Goal: Information Seeking & Learning: Learn about a topic

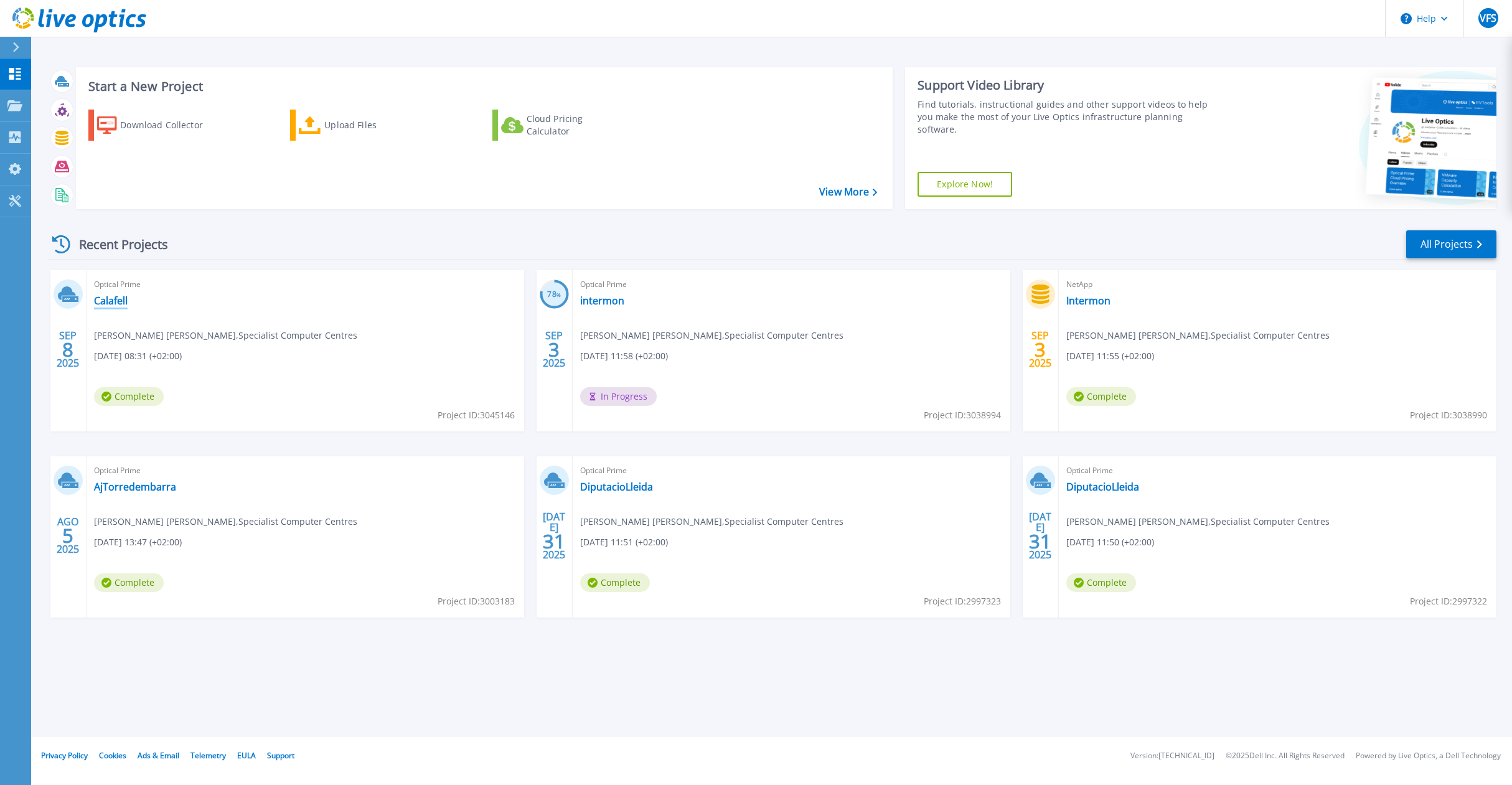
click at [107, 296] on link "Calafell" at bounding box center [110, 301] width 33 height 12
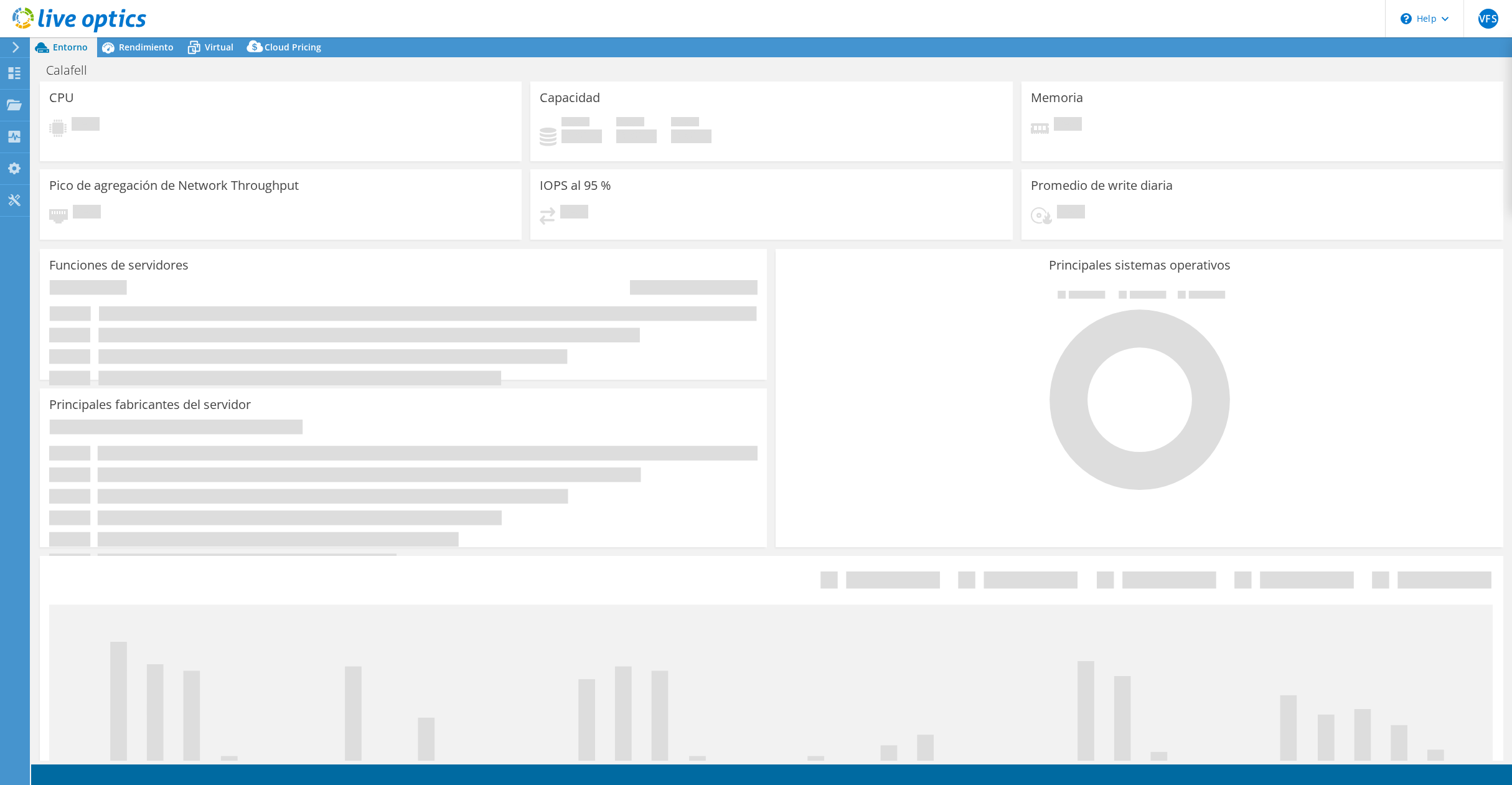
select select "USD"
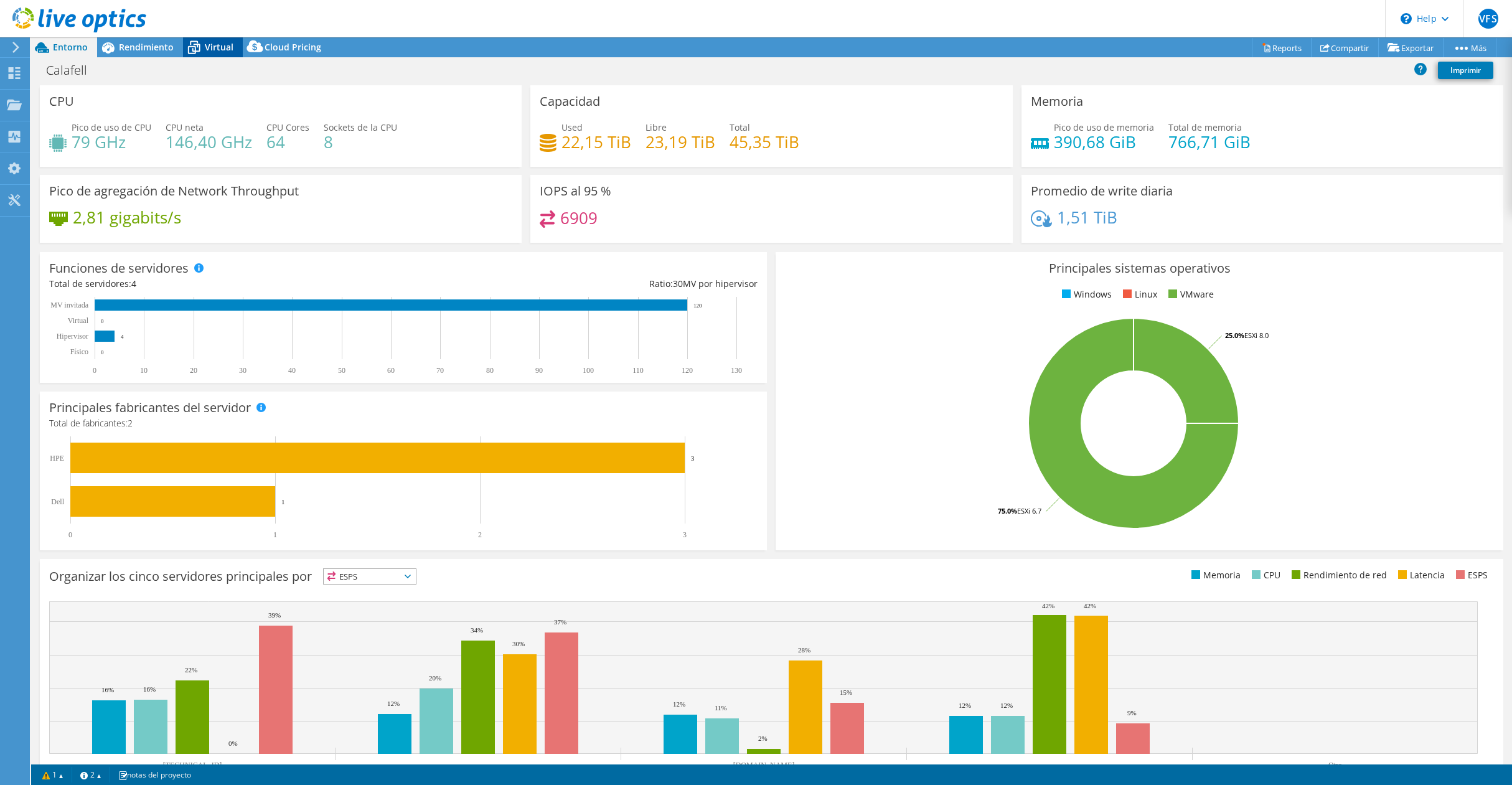
click at [205, 44] on span "Virtual" at bounding box center [219, 47] width 29 height 12
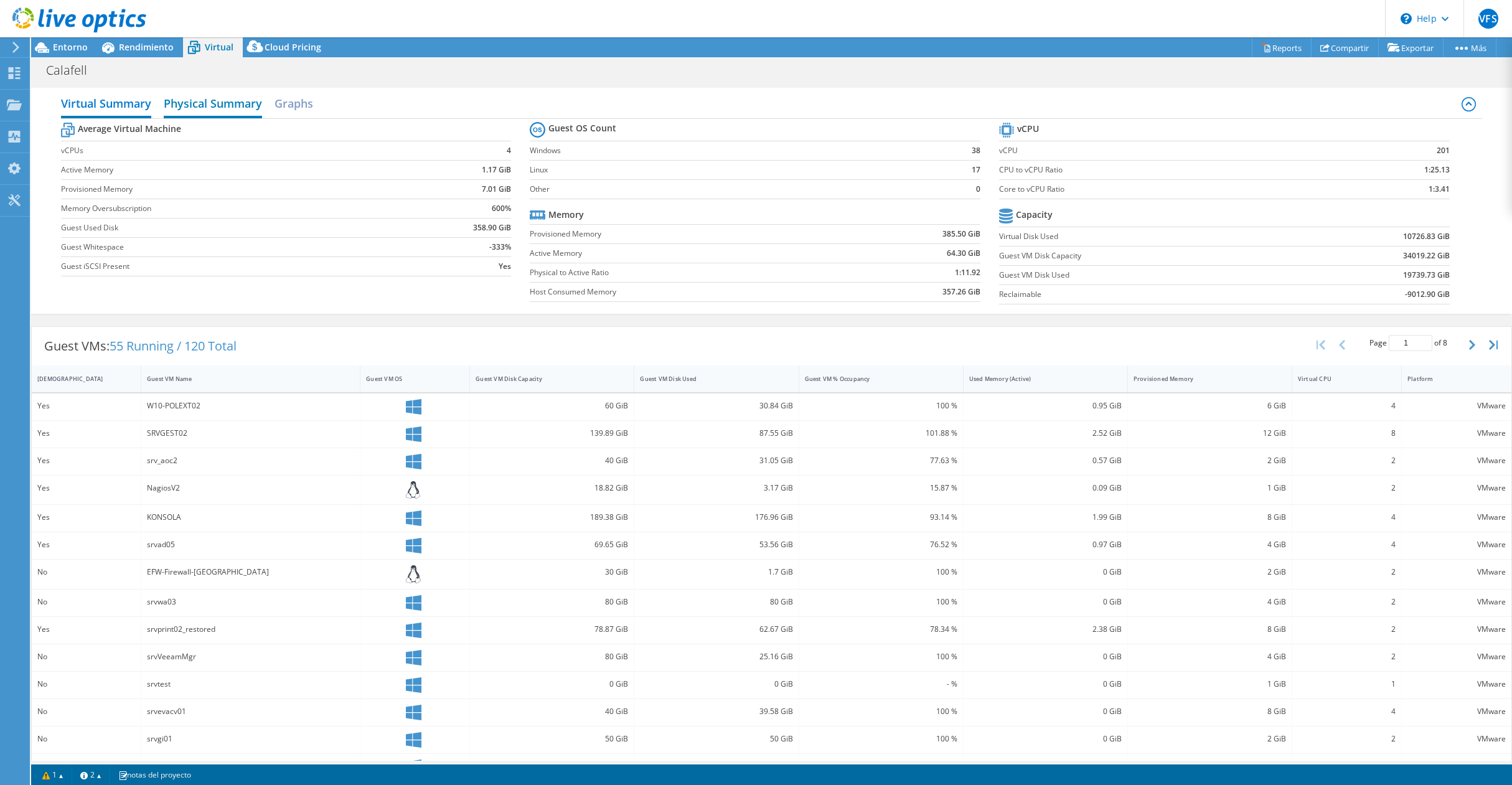
click at [241, 104] on h2 "Physical Summary" at bounding box center [213, 104] width 98 height 27
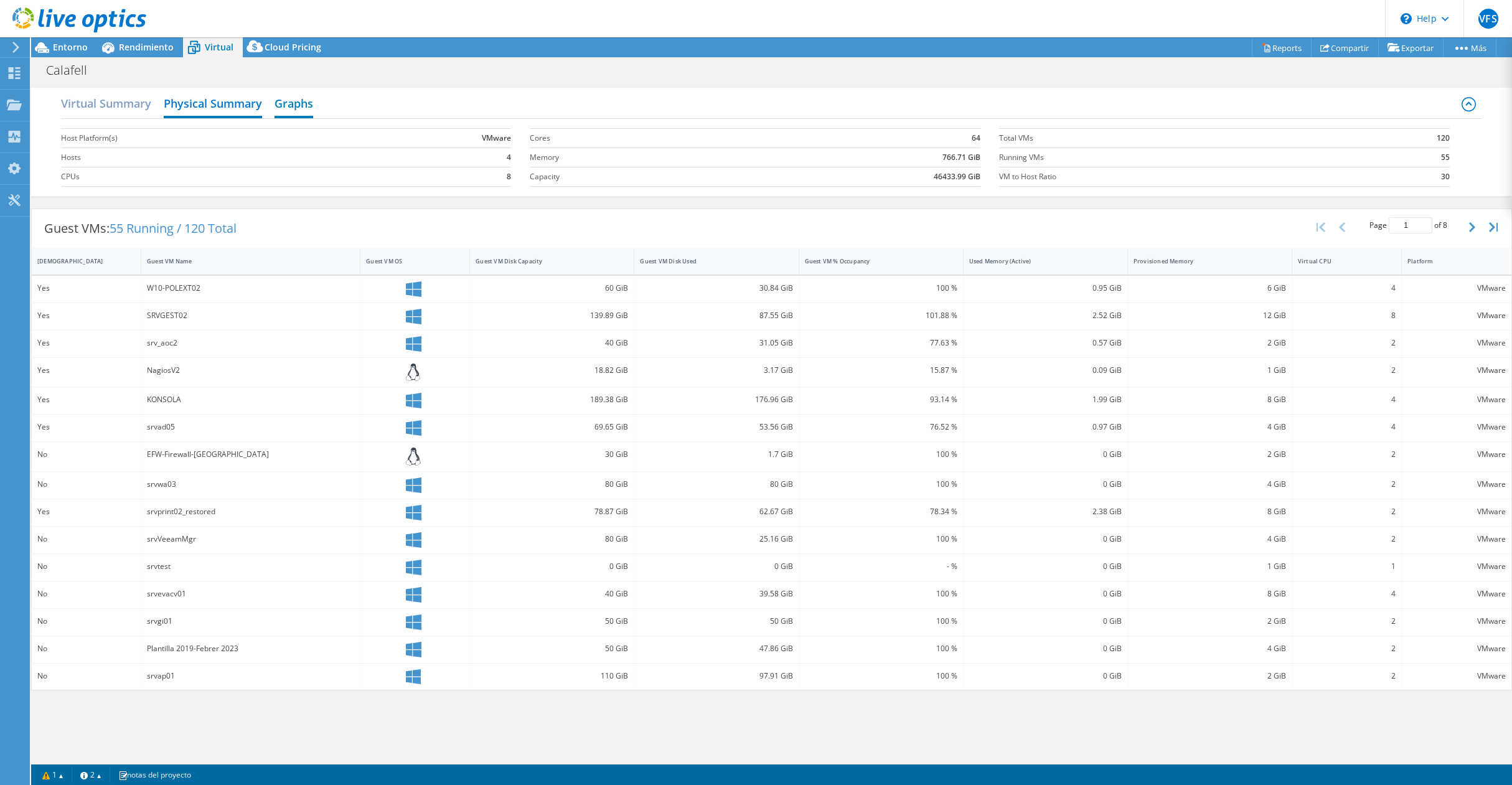
click at [280, 101] on h2 "Graphs" at bounding box center [294, 104] width 39 height 27
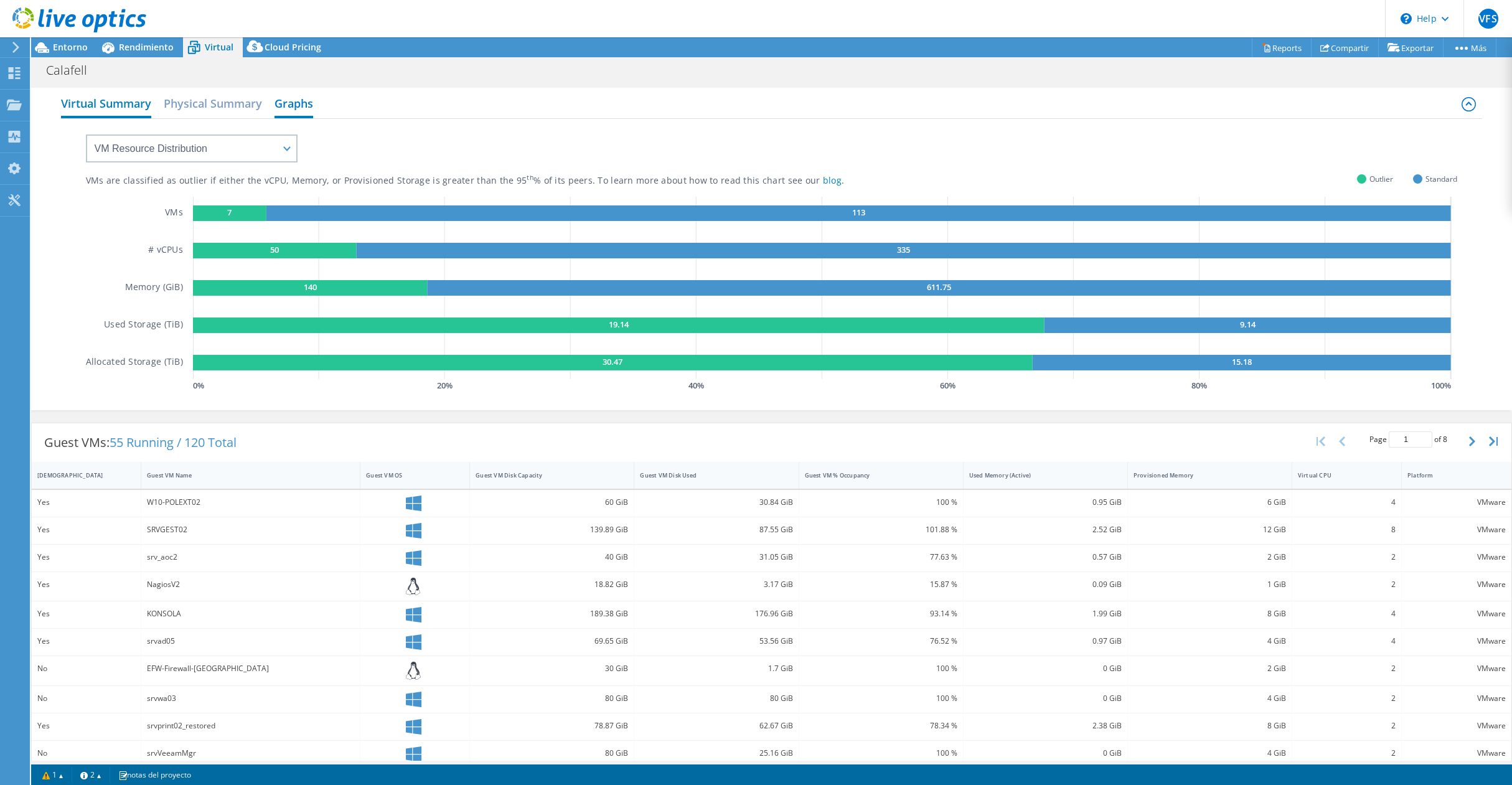
click at [61, 101] on h2 "Virtual Summary" at bounding box center [106, 104] width 90 height 27
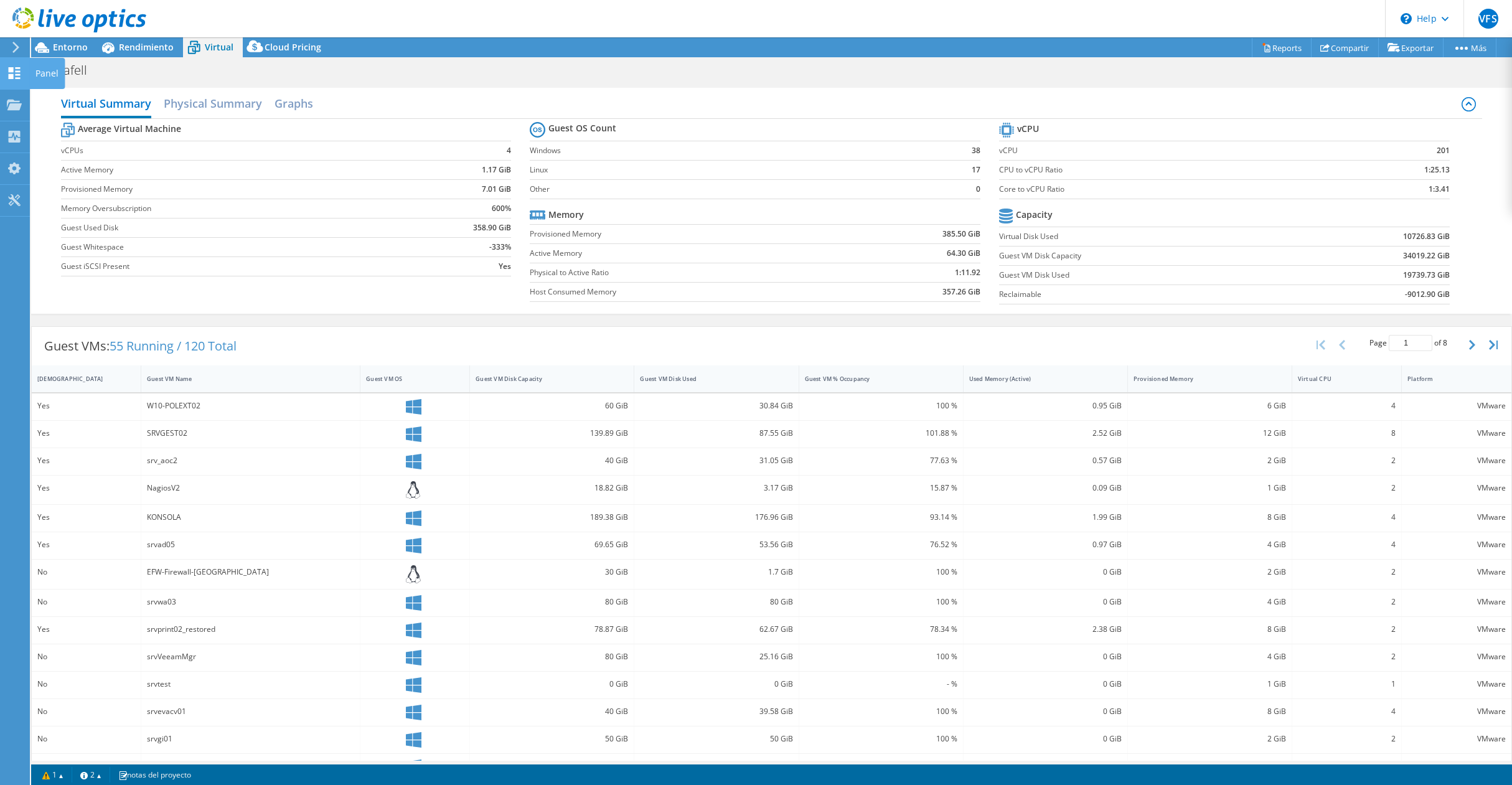
click at [16, 70] on icon at bounding box center [14, 73] width 15 height 12
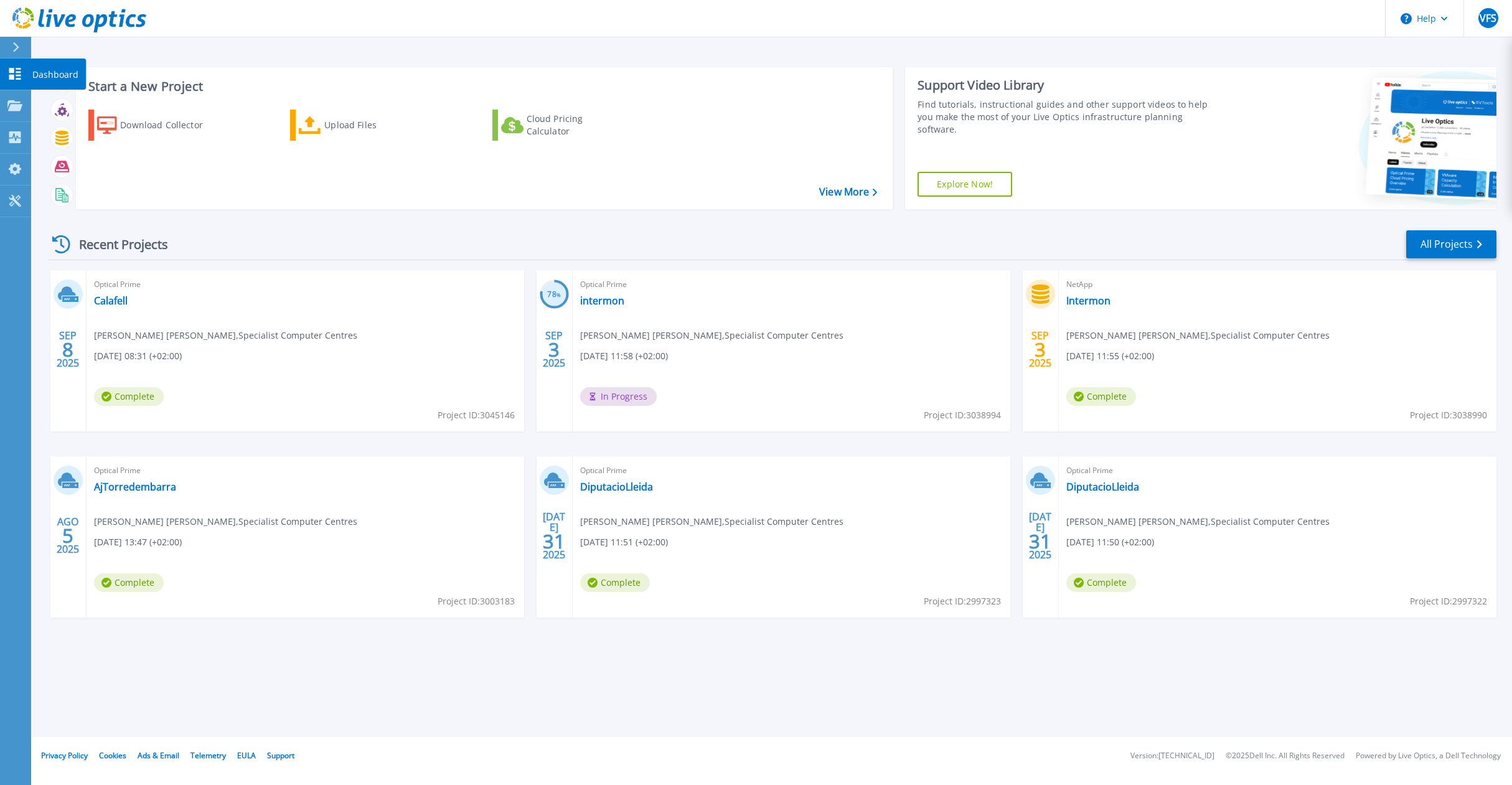
click at [51, 75] on p "Dashboard" at bounding box center [55, 74] width 46 height 33
click at [101, 301] on link "Calafell" at bounding box center [110, 301] width 33 height 12
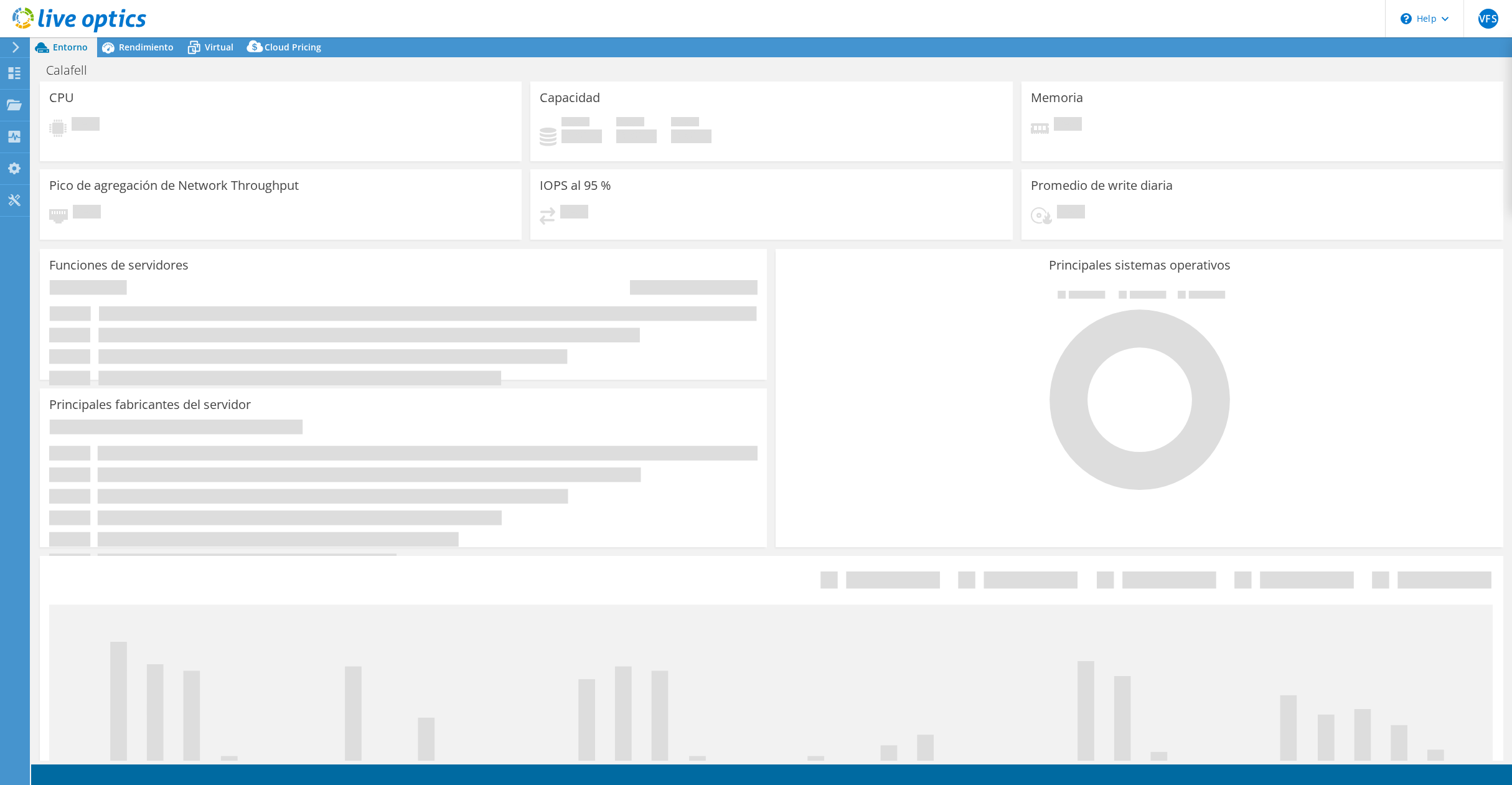
select select "USD"
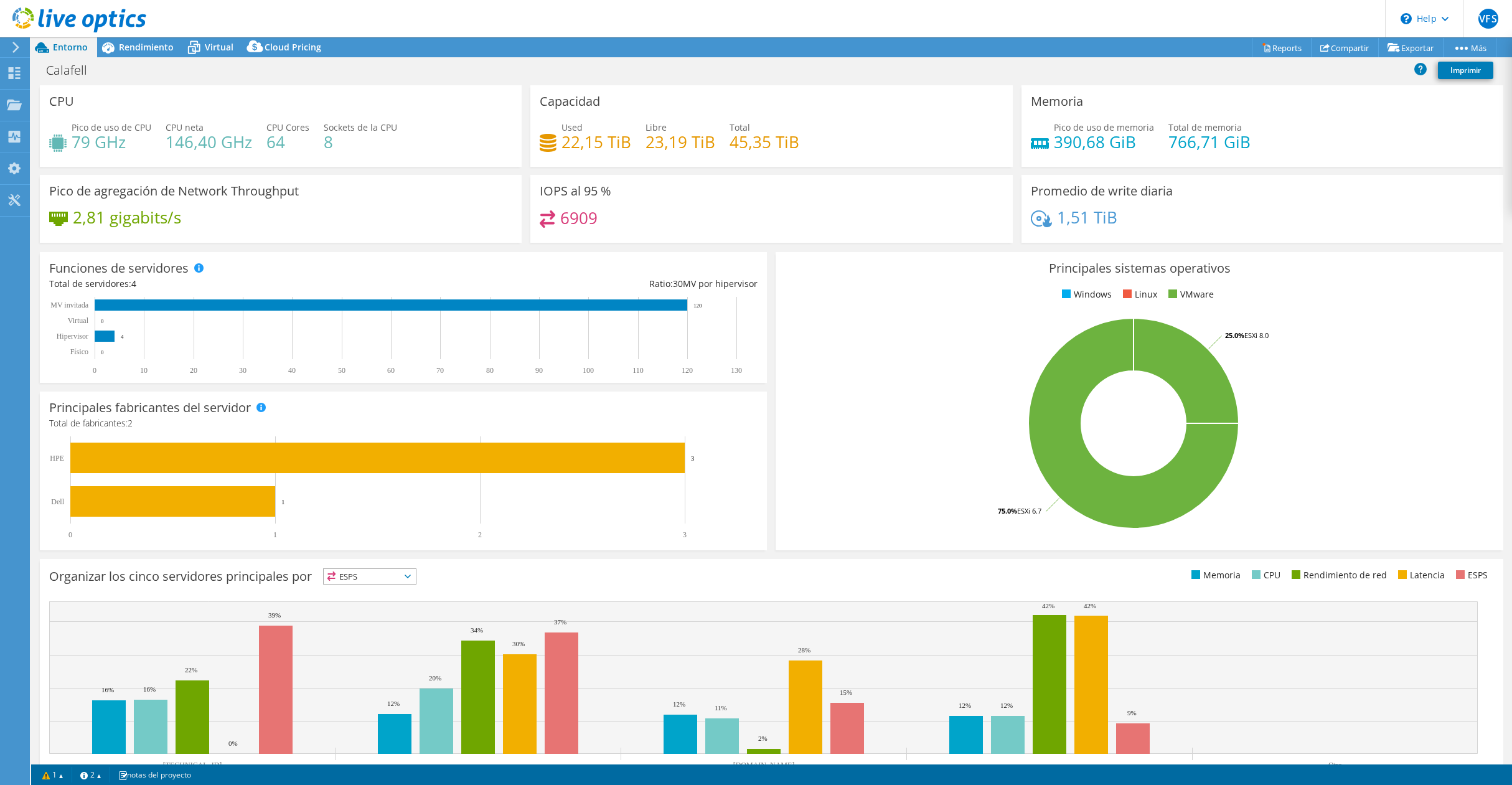
click at [129, 37] on div at bounding box center [73, 20] width 146 height 42
click at [131, 46] on span "Rendimiento" at bounding box center [146, 47] width 54 height 12
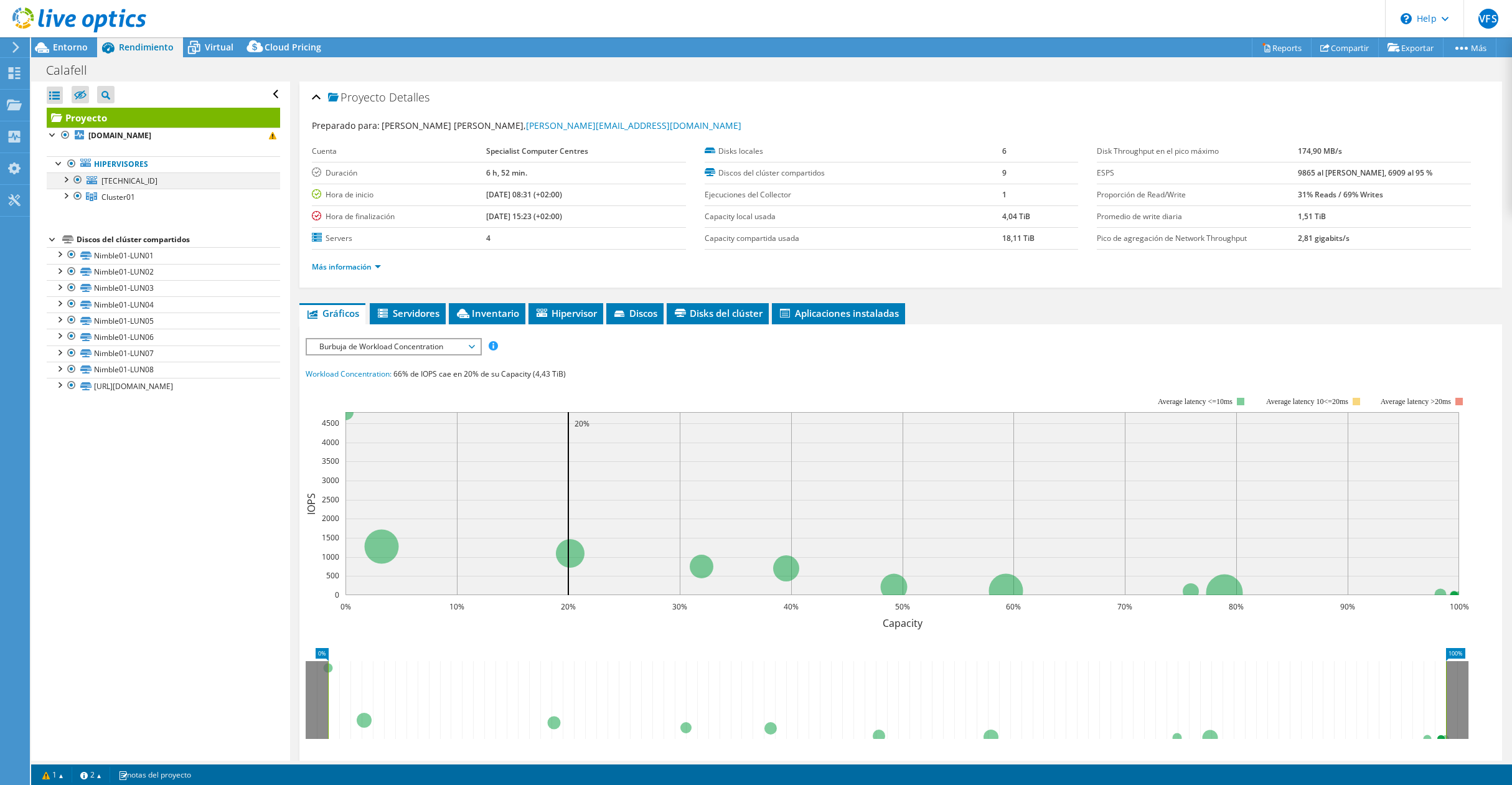
click at [64, 175] on div at bounding box center [65, 179] width 12 height 12
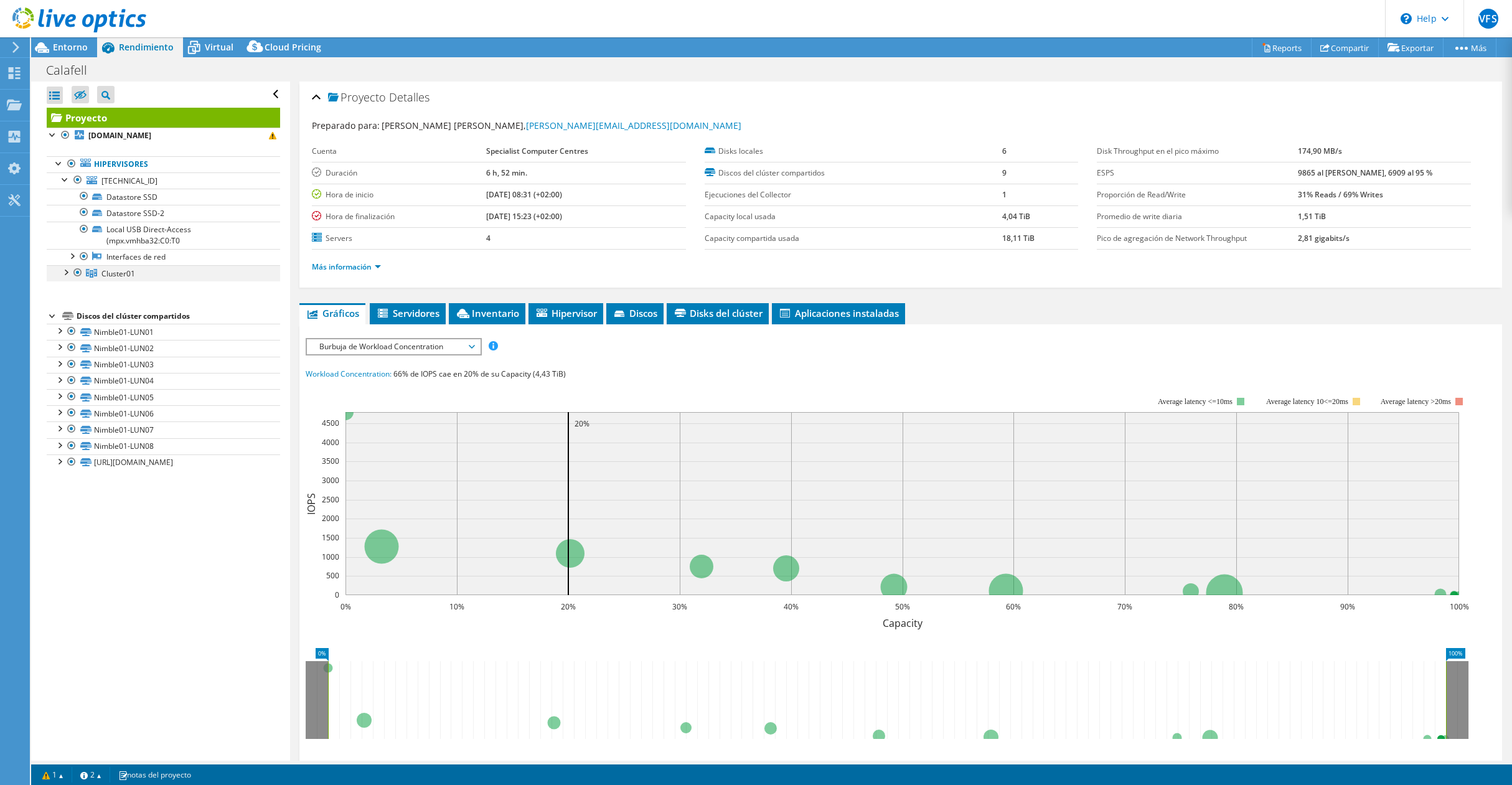
click at [65, 273] on div at bounding box center [65, 271] width 12 height 12
click at [142, 288] on link "[DOMAIN_NAME]" at bounding box center [163, 289] width 234 height 16
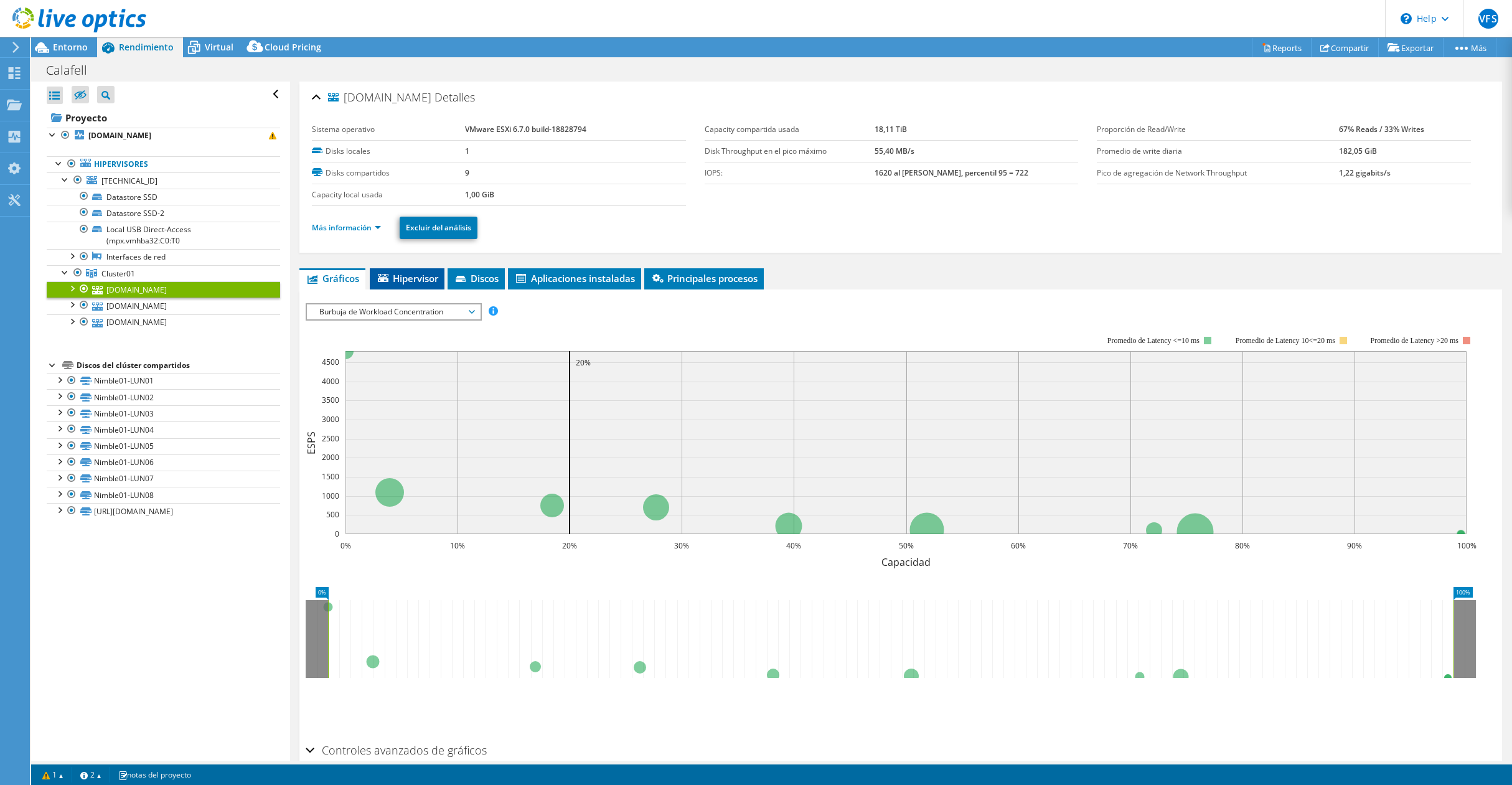
click at [415, 281] on span "Hipervisor" at bounding box center [407, 279] width 62 height 12
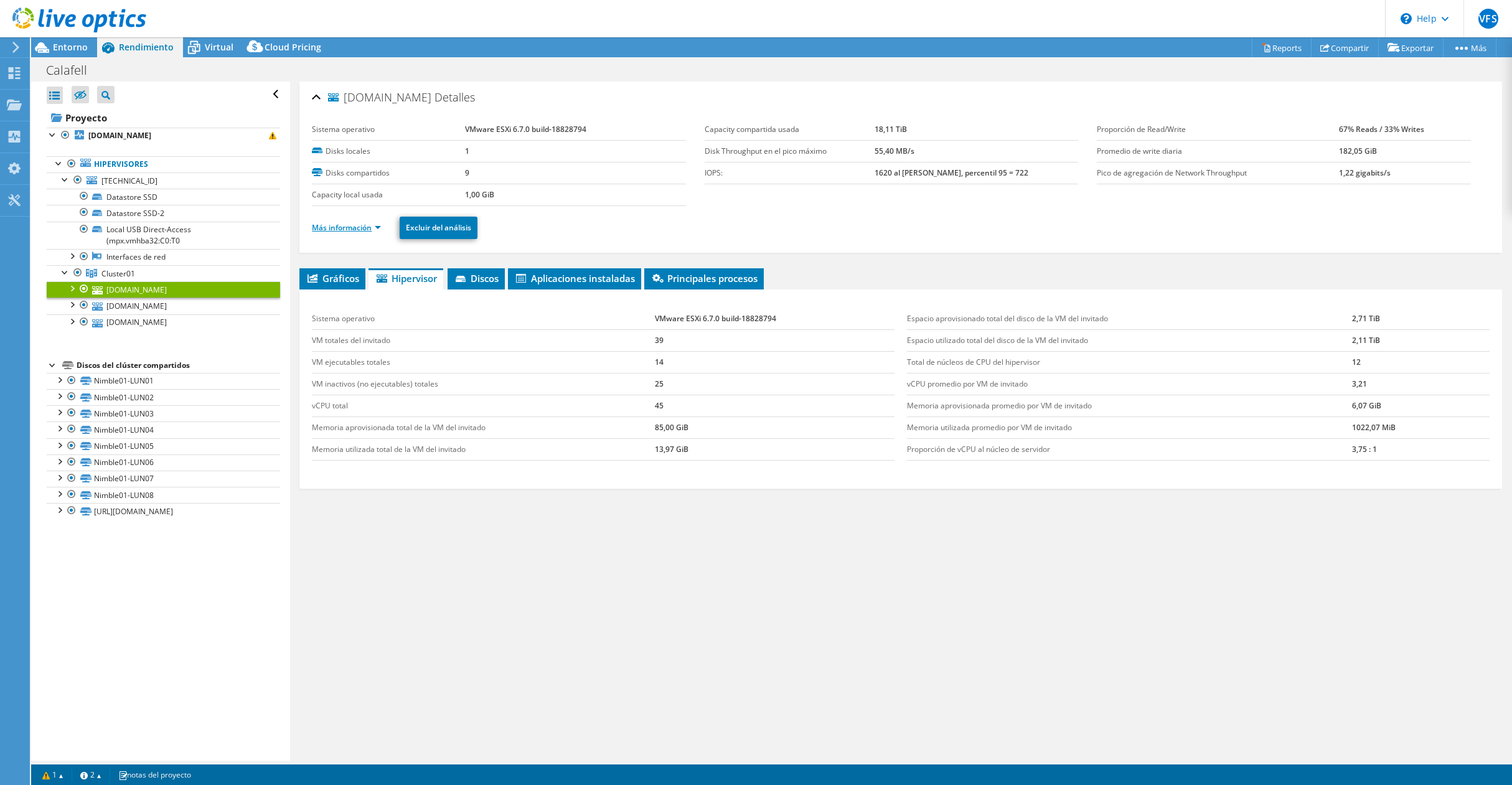
click at [353, 226] on link "Más información" at bounding box center [346, 228] width 69 height 11
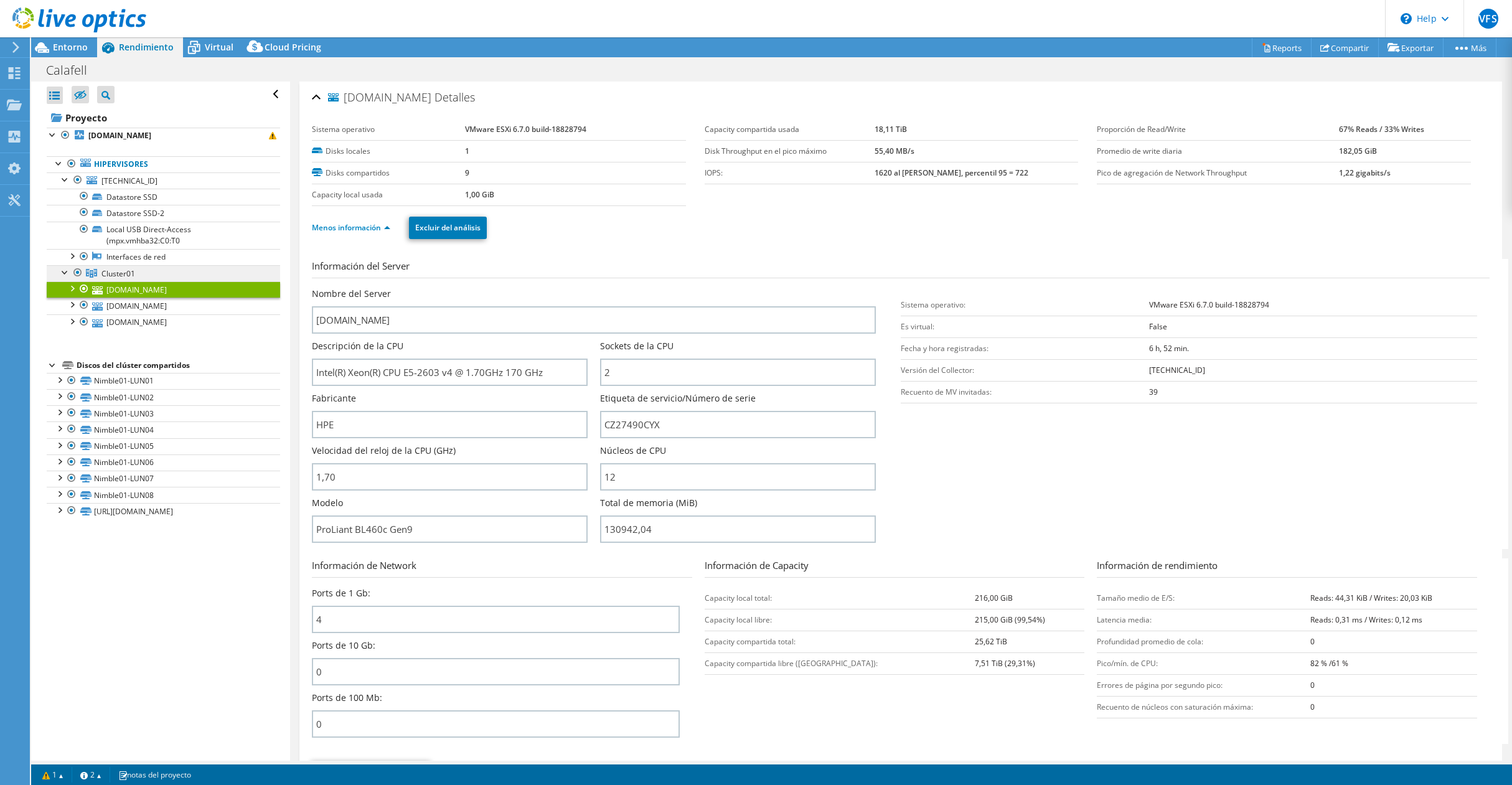
click at [114, 279] on link "Cluster01" at bounding box center [163, 273] width 234 height 16
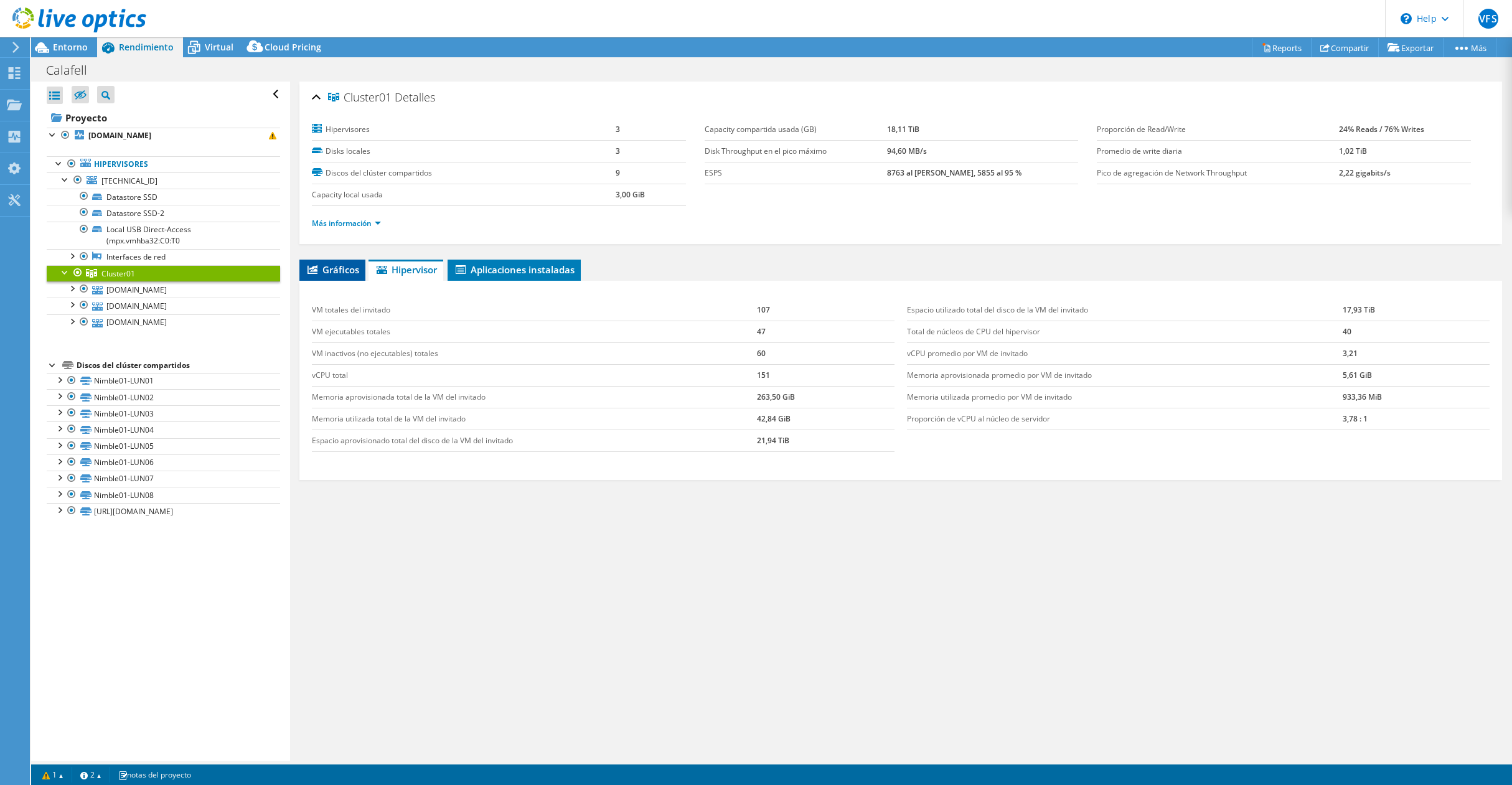
click at [318, 269] on span "Gráficos" at bounding box center [332, 269] width 54 height 12
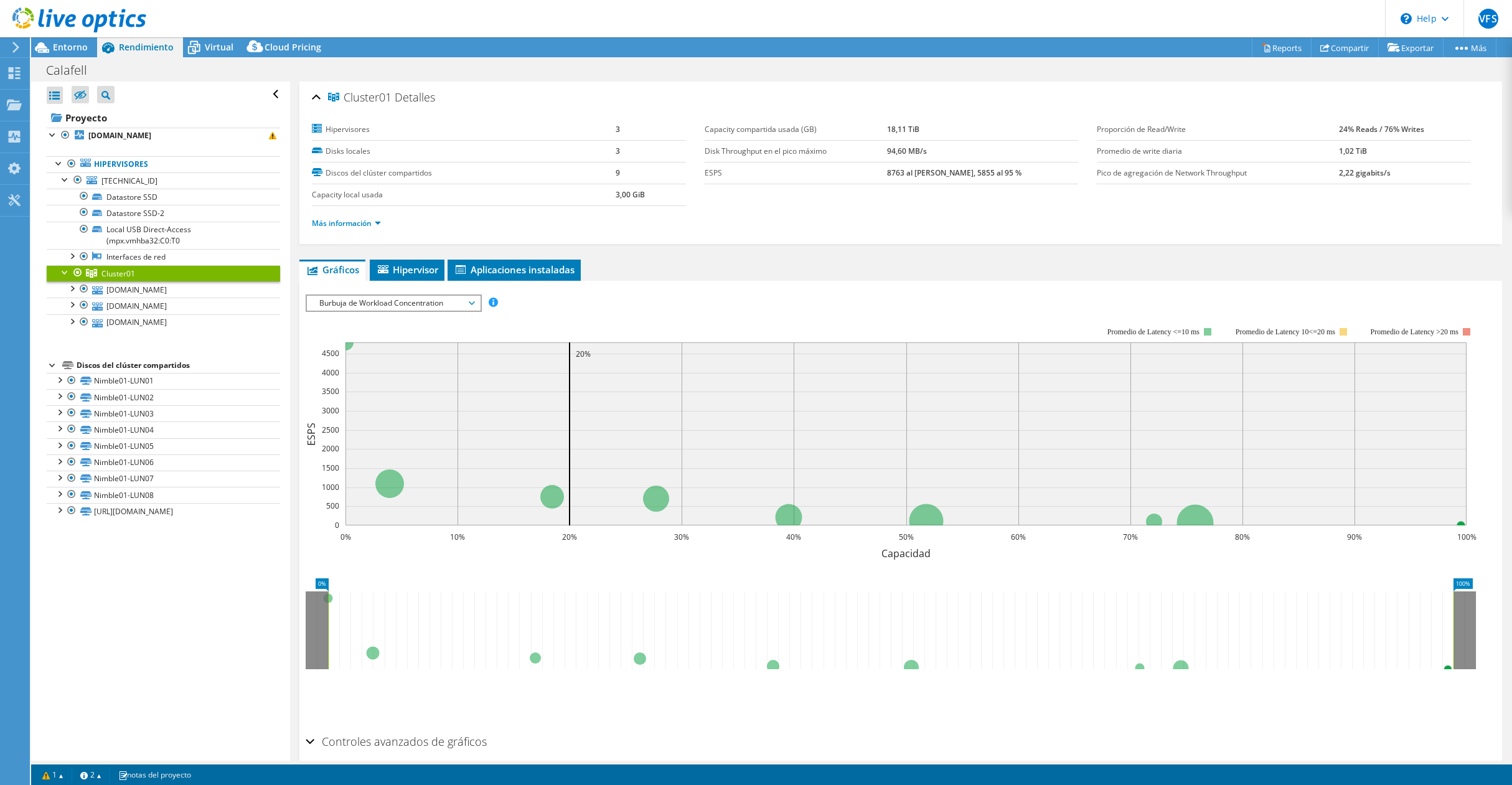
click at [403, 300] on span "Burbuja de Workload Concentration" at bounding box center [393, 304] width 160 height 15
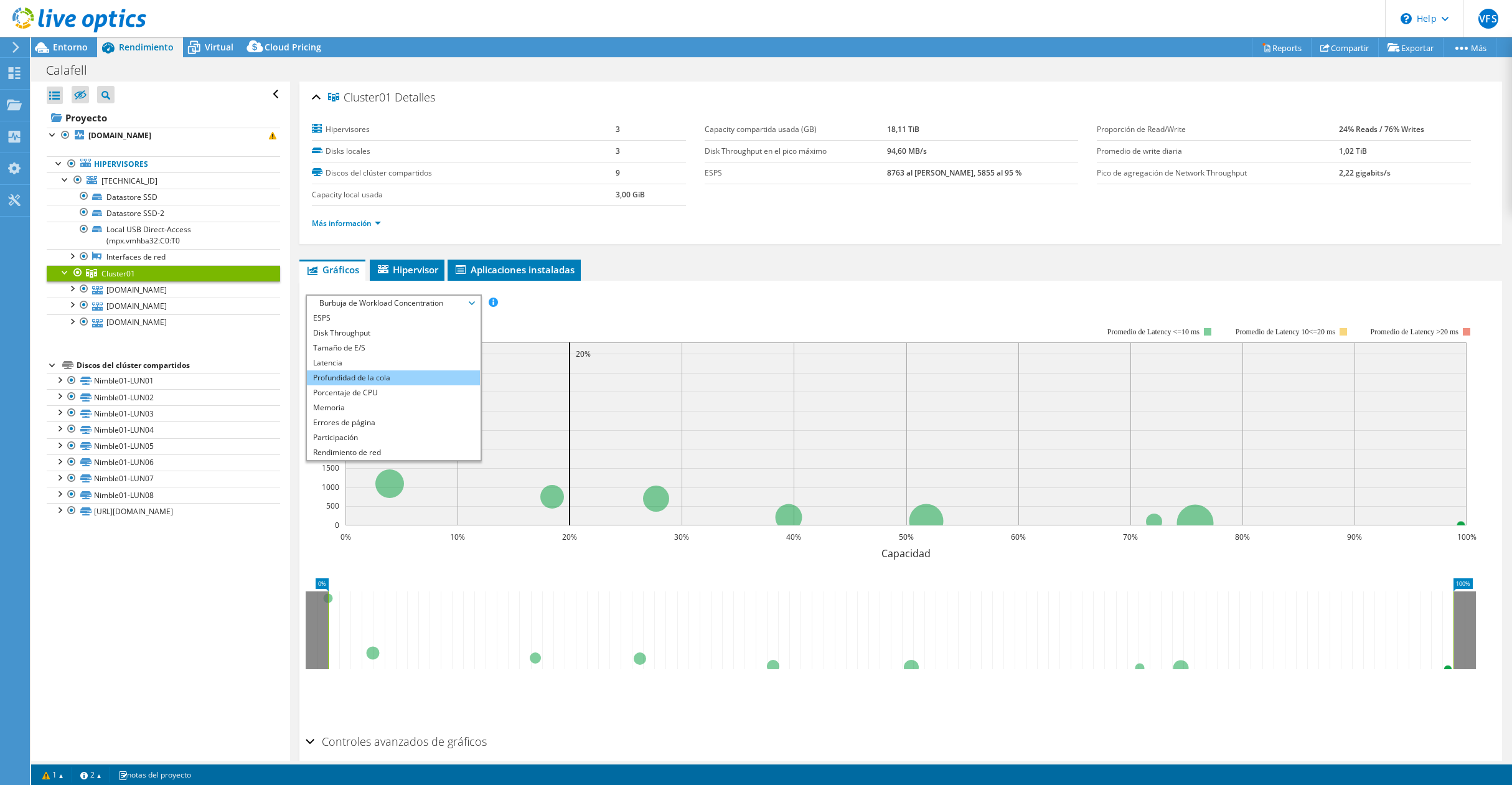
click at [390, 378] on li "Profundidad de la cola" at bounding box center [394, 378] width 173 height 15
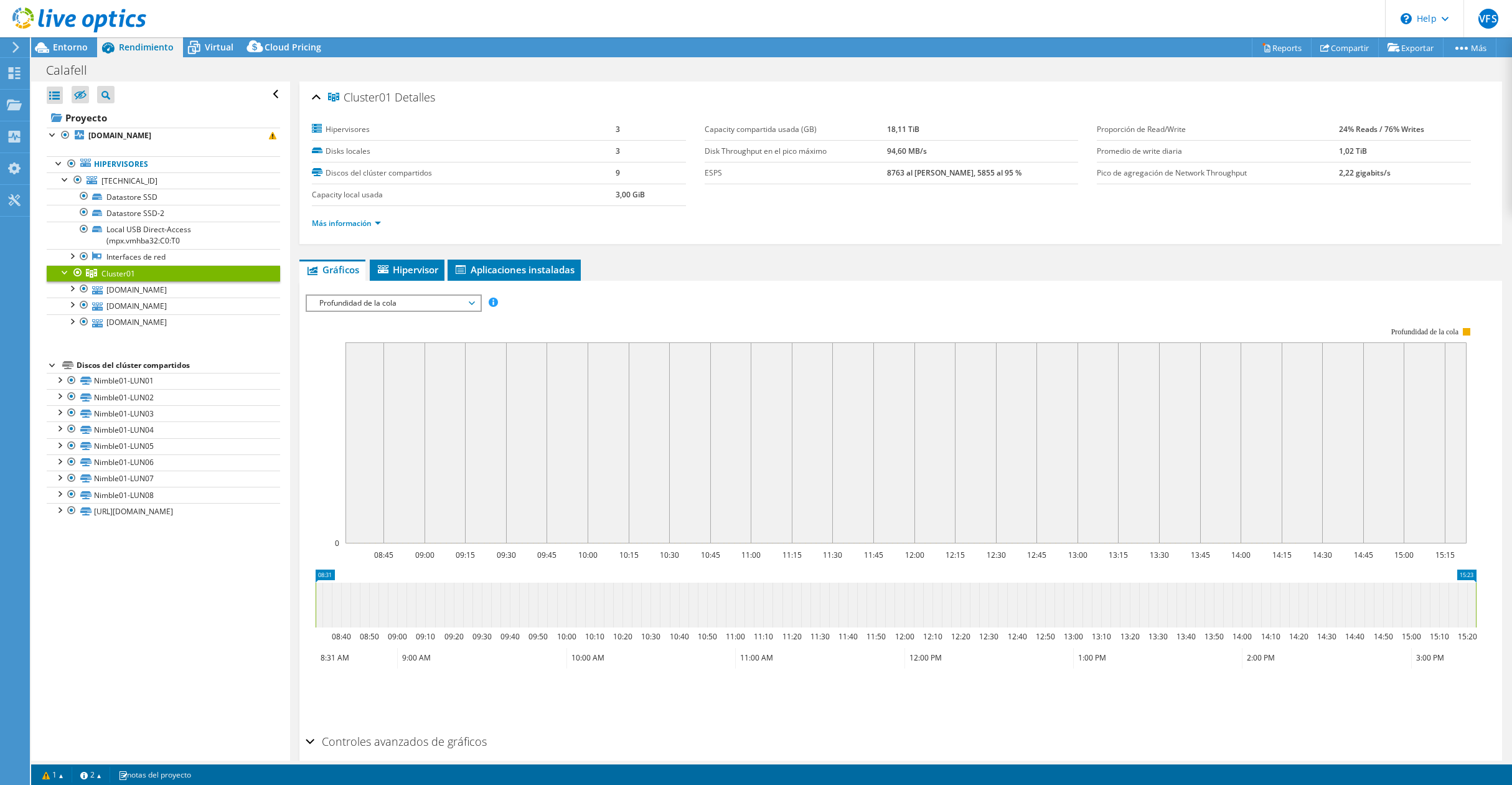
click at [381, 301] on span "Profundidad de la cola" at bounding box center [393, 304] width 160 height 15
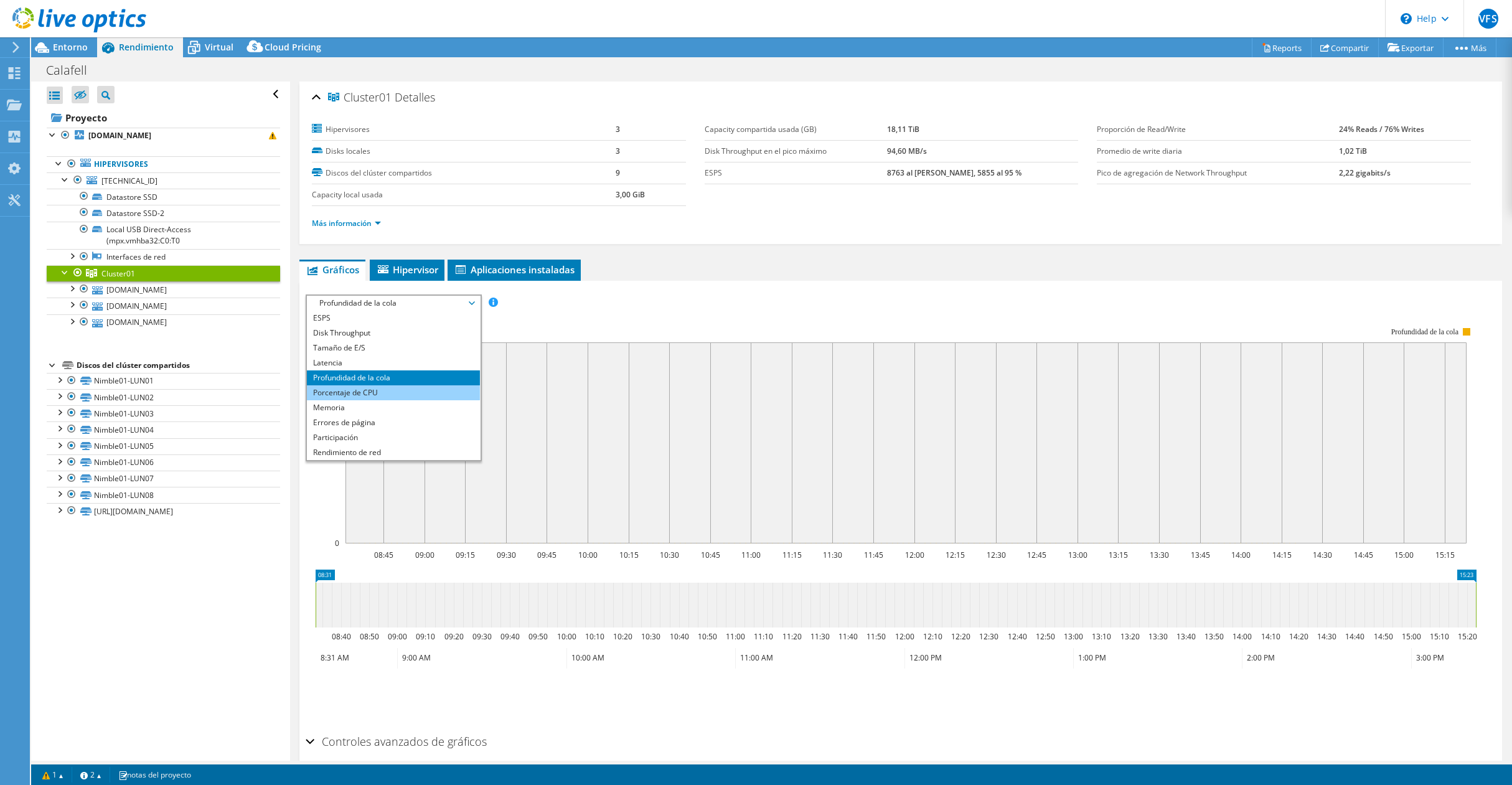
click at [366, 395] on li "Porcentaje de CPU" at bounding box center [394, 393] width 173 height 15
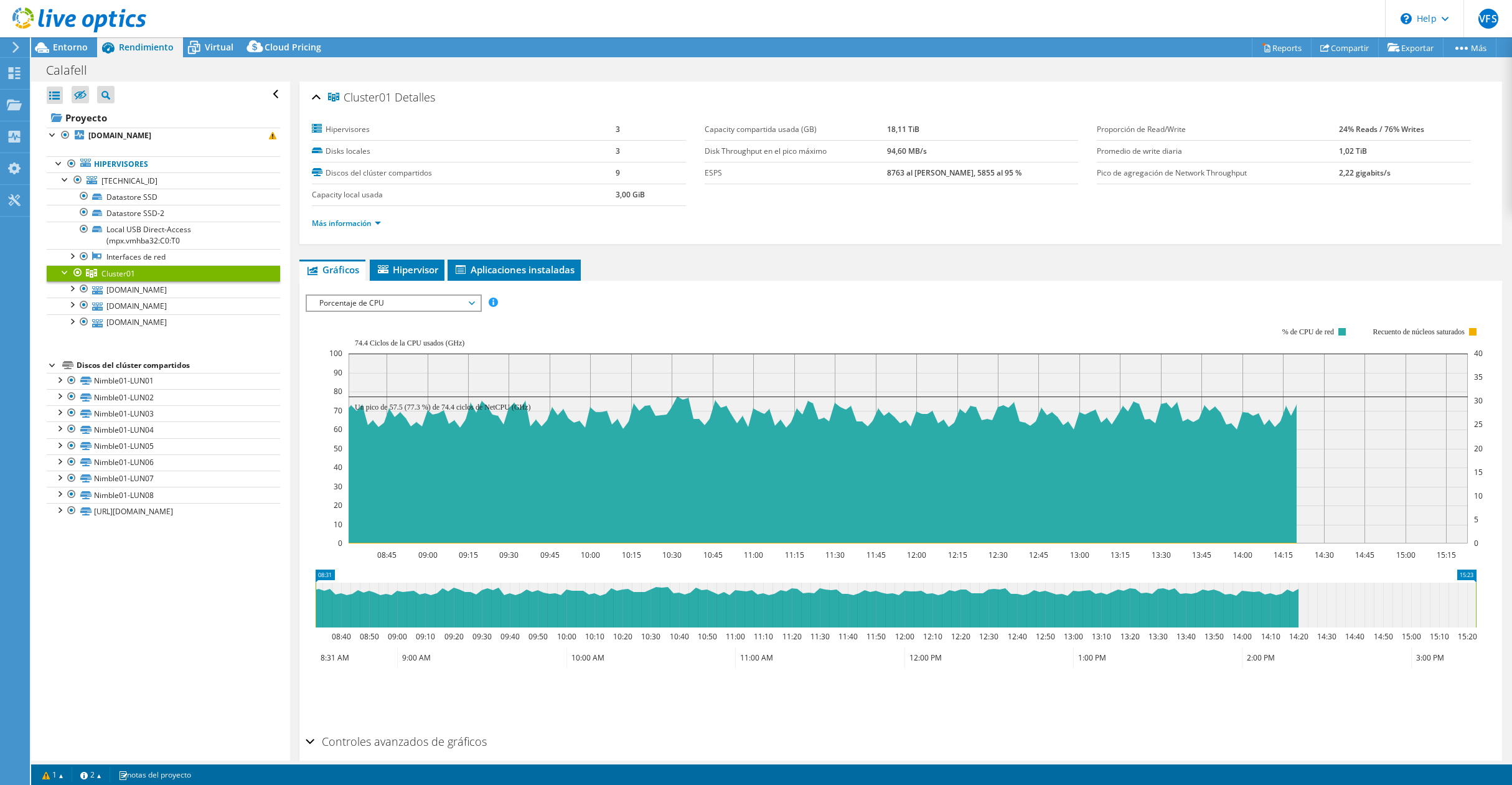
click at [378, 304] on span "Porcentaje de CPU" at bounding box center [393, 304] width 160 height 15
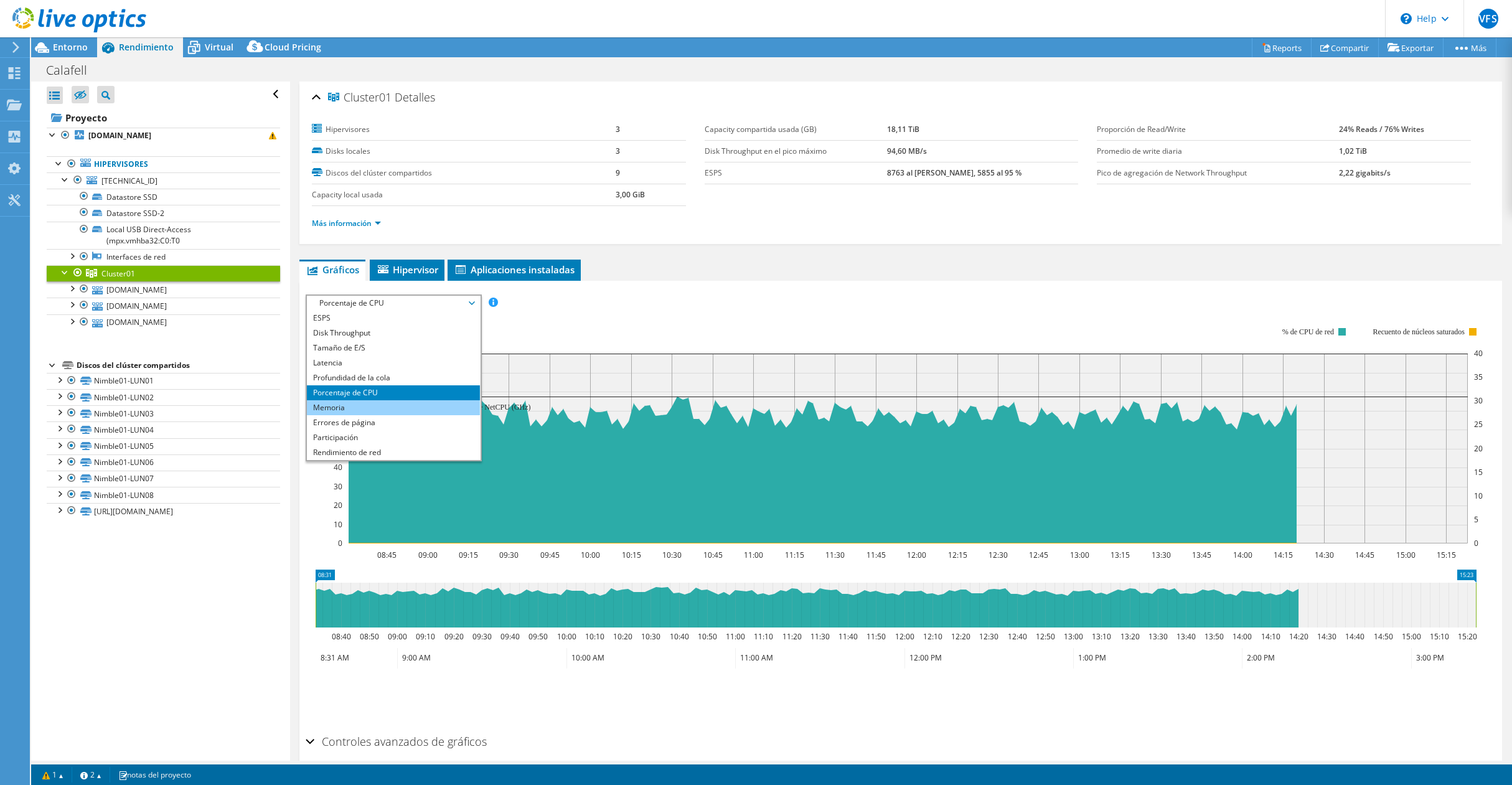
click at [339, 406] on li "Memoria" at bounding box center [394, 408] width 173 height 15
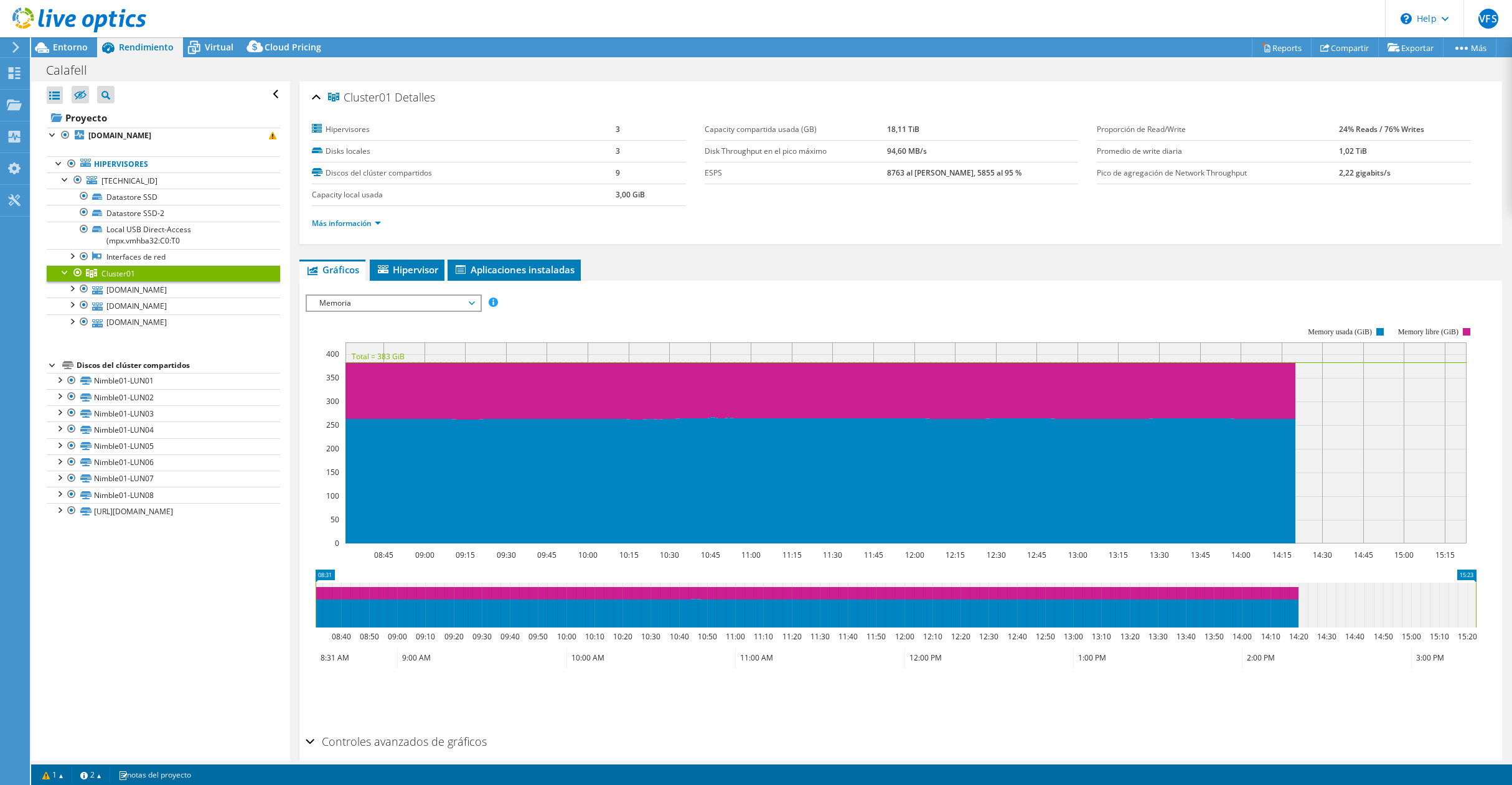
click at [356, 301] on span "Memoria" at bounding box center [393, 304] width 160 height 15
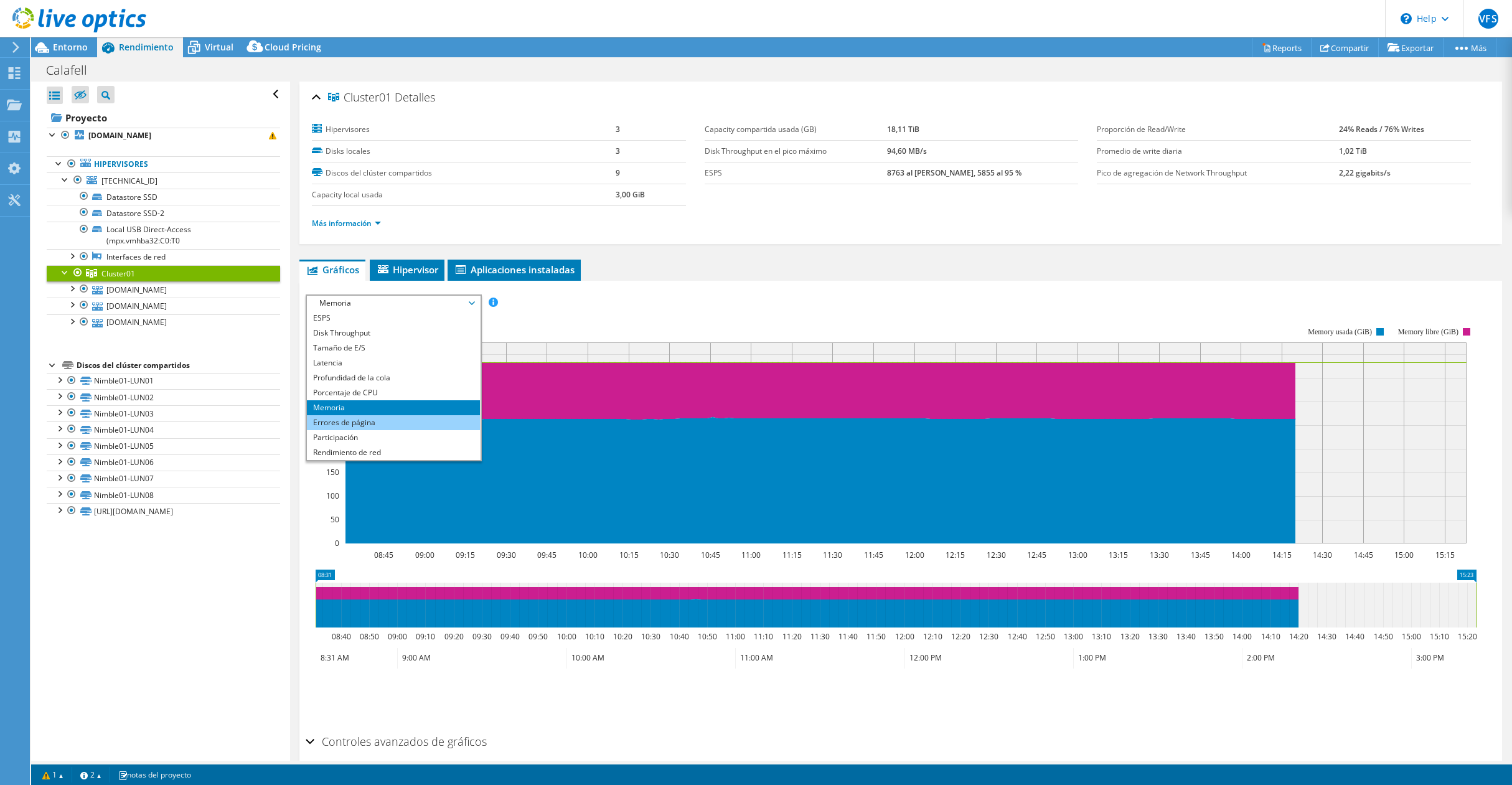
click at [372, 420] on li "Errores de página" at bounding box center [394, 423] width 173 height 15
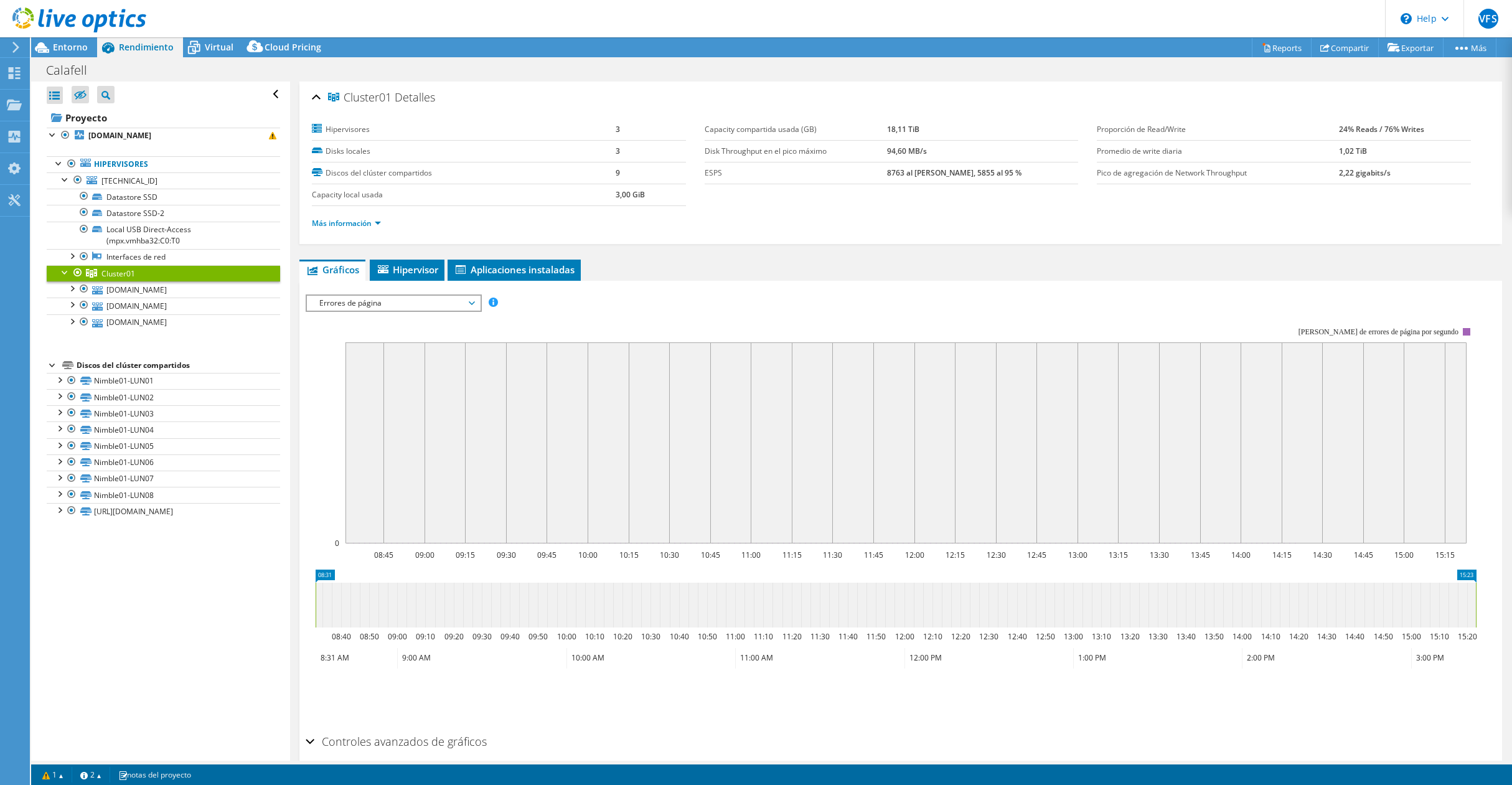
click at [362, 297] on span "Errores de página" at bounding box center [393, 304] width 160 height 15
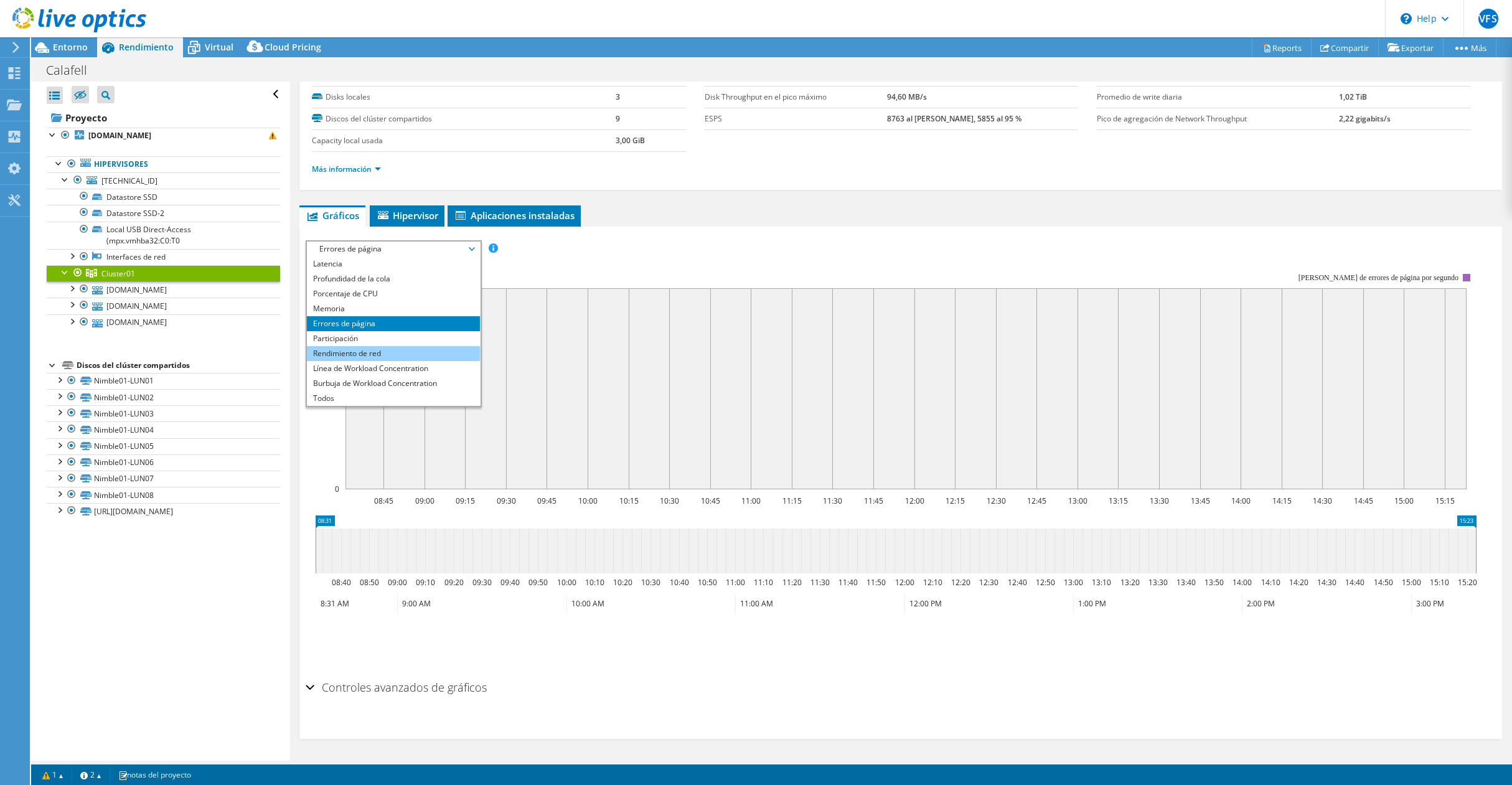
click at [363, 350] on li "Rendimiento de red" at bounding box center [394, 354] width 173 height 15
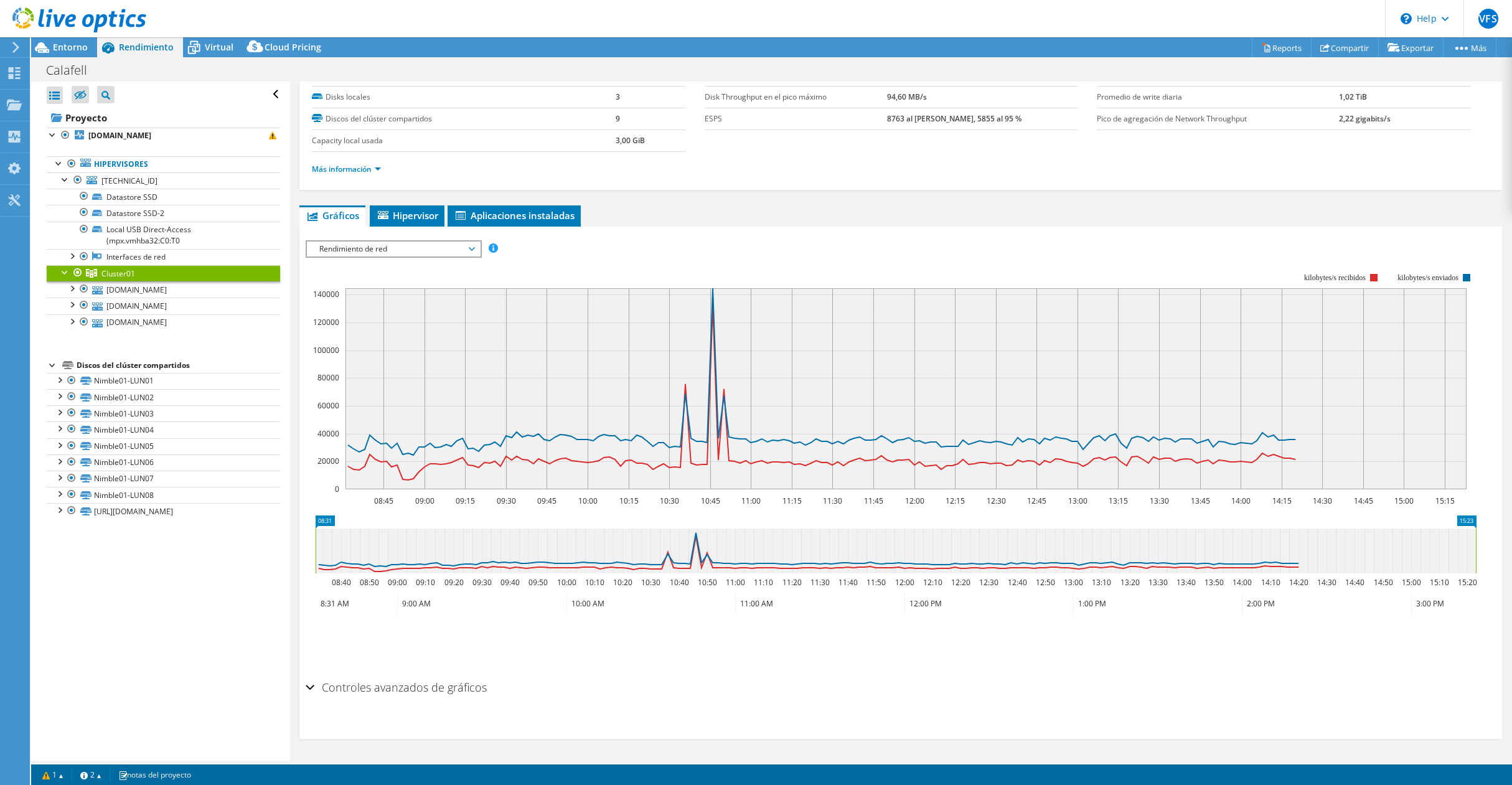
scroll to position [0, 0]
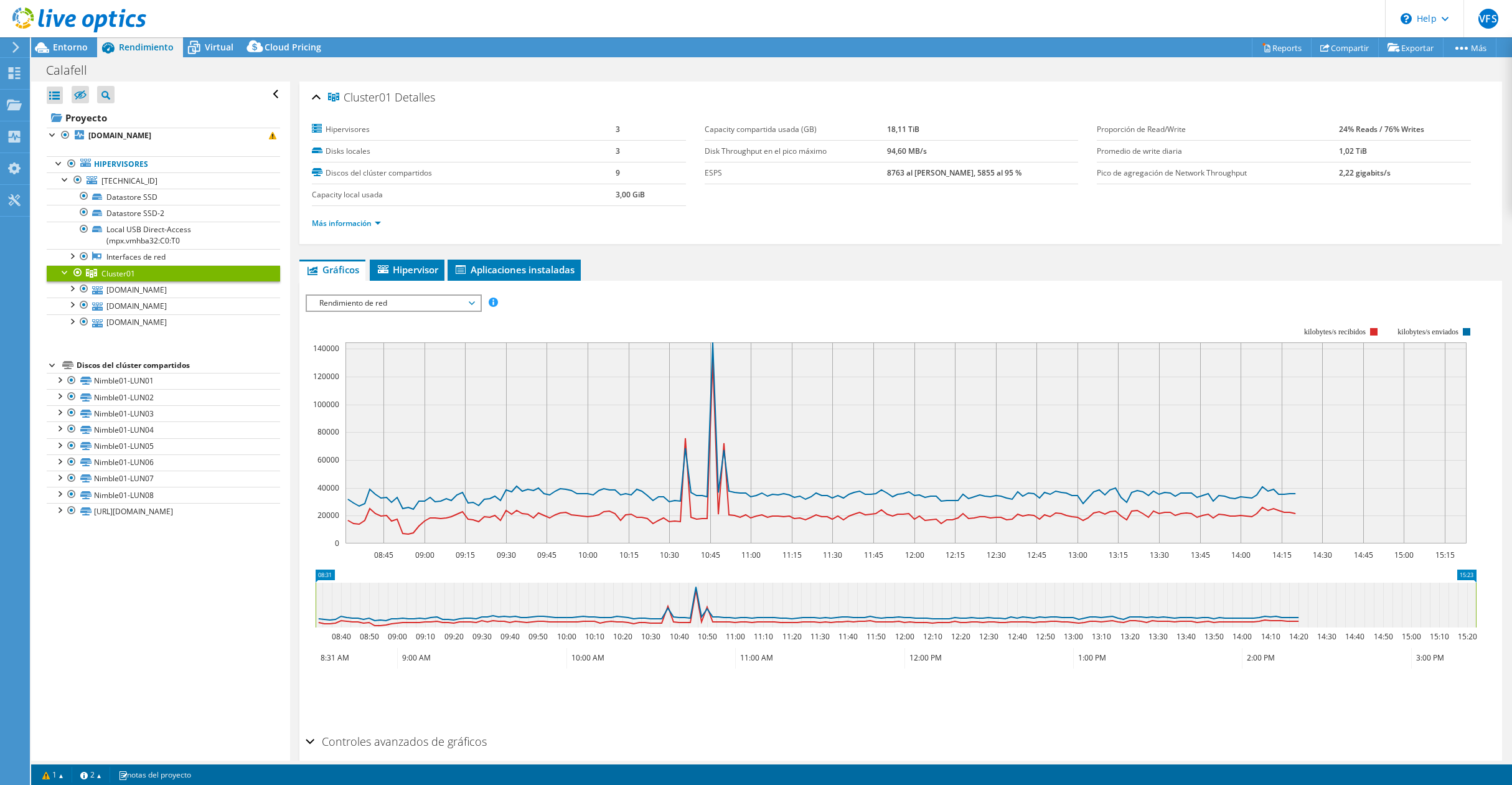
click at [384, 305] on span "Rendimiento de red" at bounding box center [393, 304] width 160 height 15
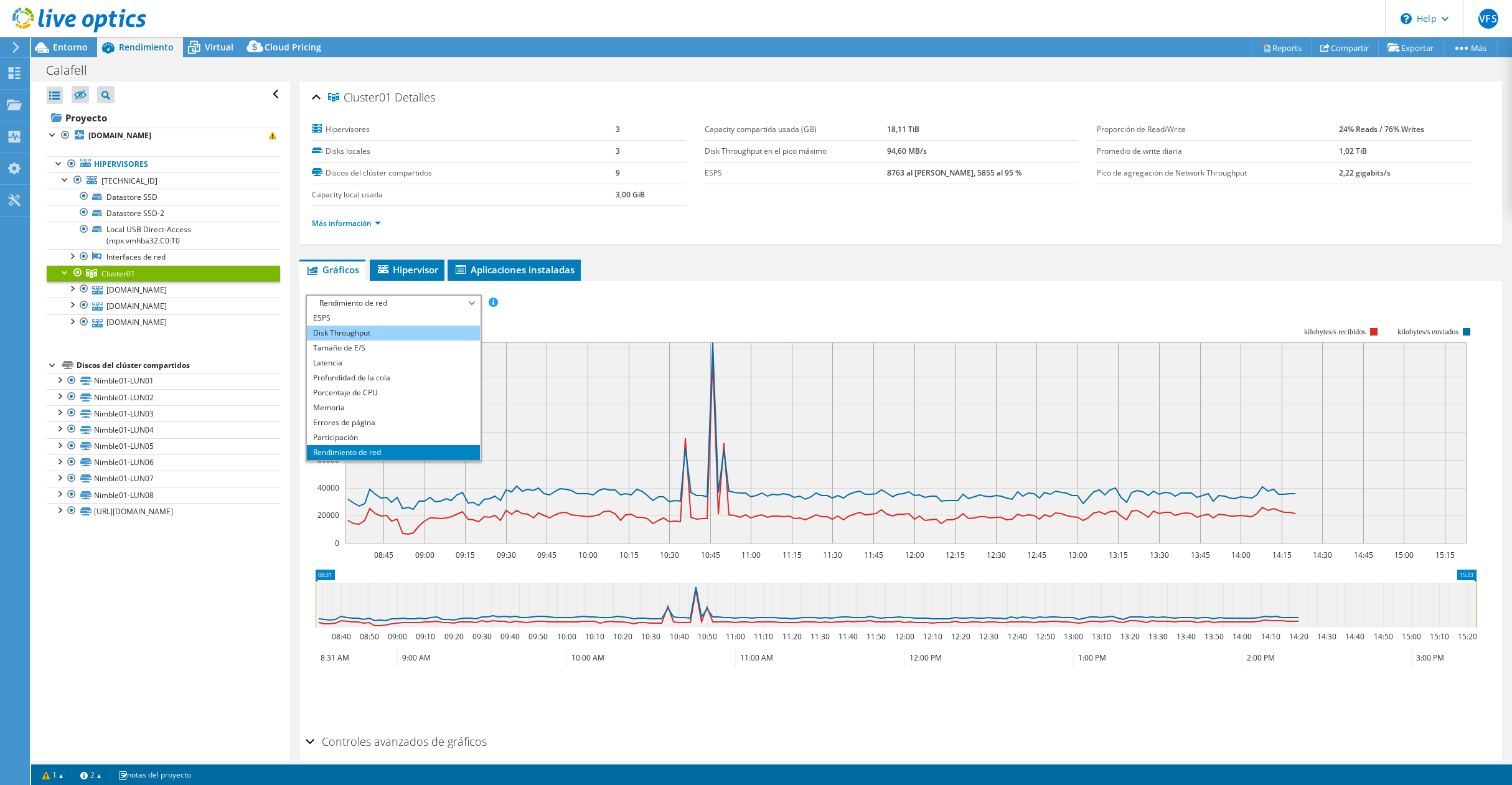
click at [360, 335] on li "Disk Throughput" at bounding box center [394, 333] width 173 height 15
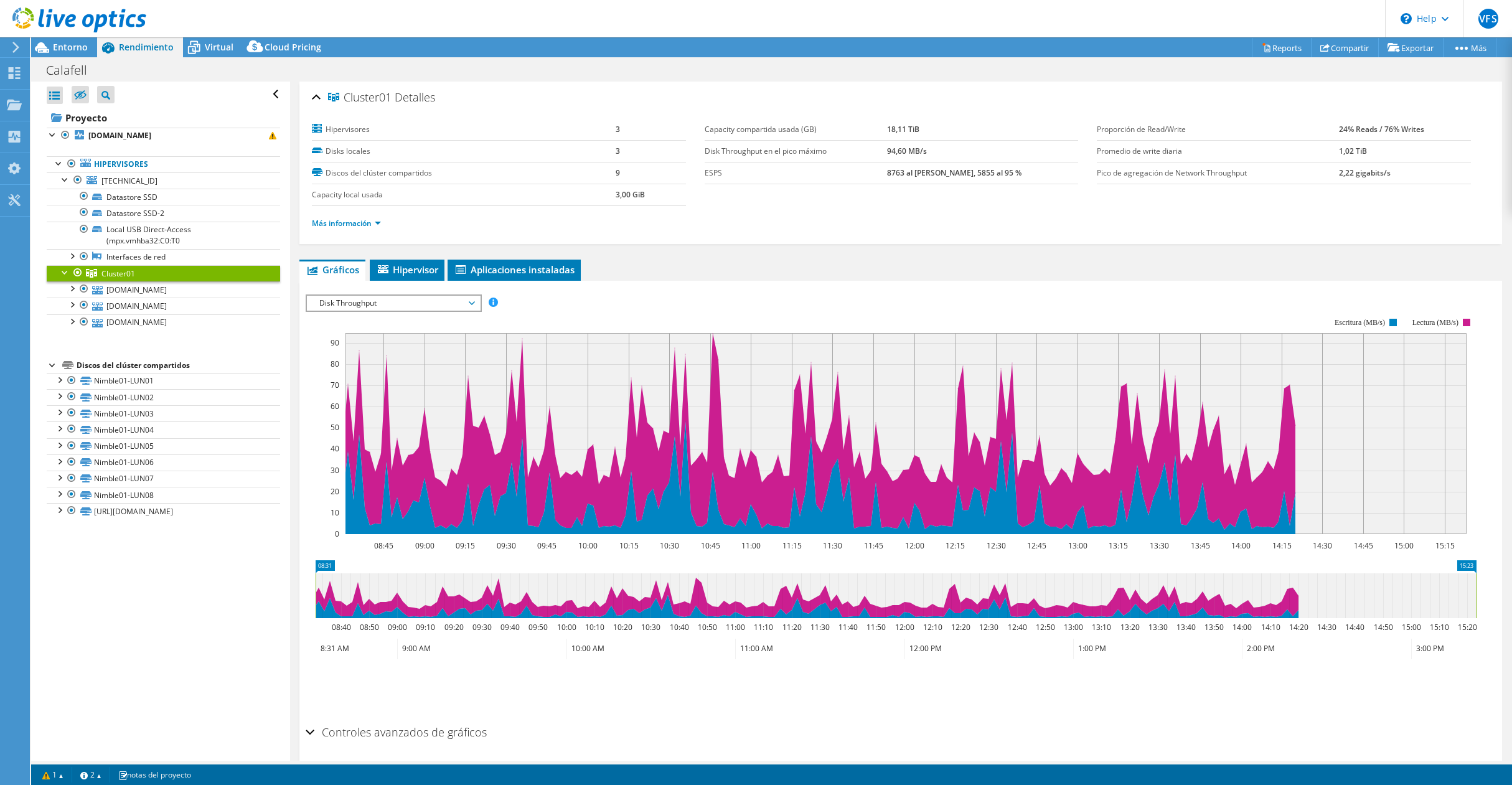
click at [356, 302] on span "Disk Throughput" at bounding box center [393, 304] width 160 height 15
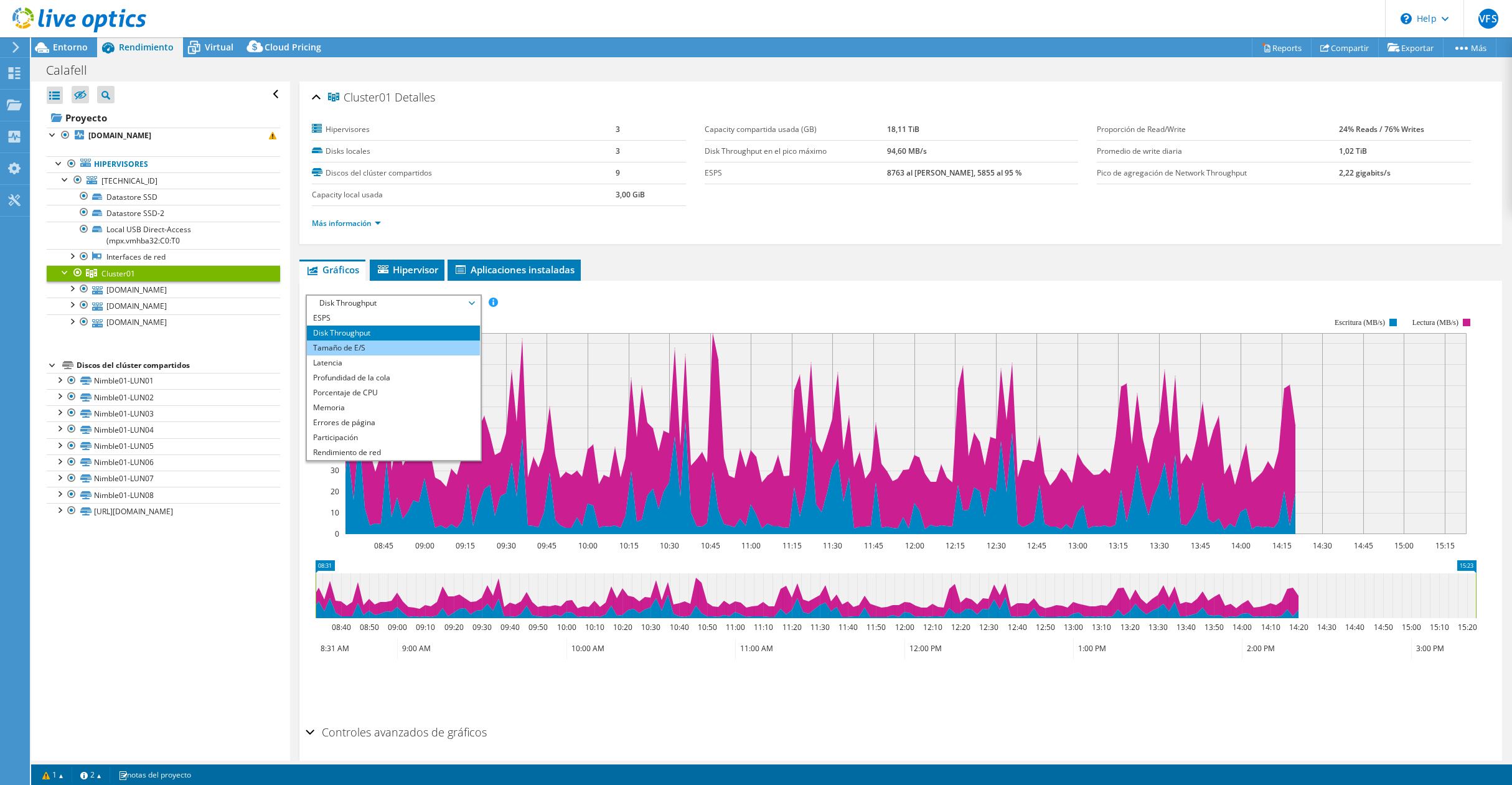
click at [342, 346] on li "Tamaño de E/S" at bounding box center [394, 348] width 173 height 15
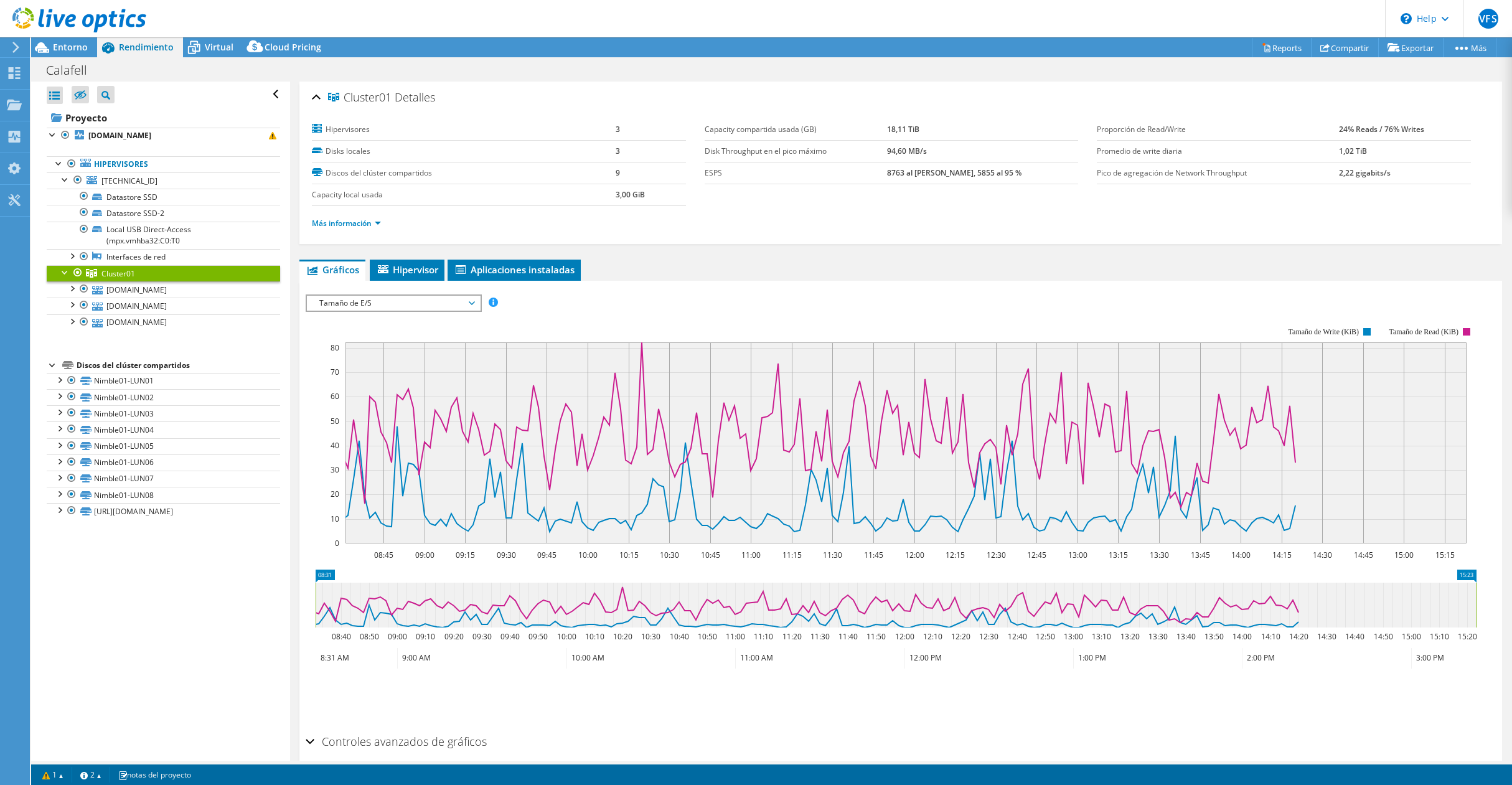
click at [358, 297] on span "Tamaño de E/S" at bounding box center [393, 304] width 160 height 15
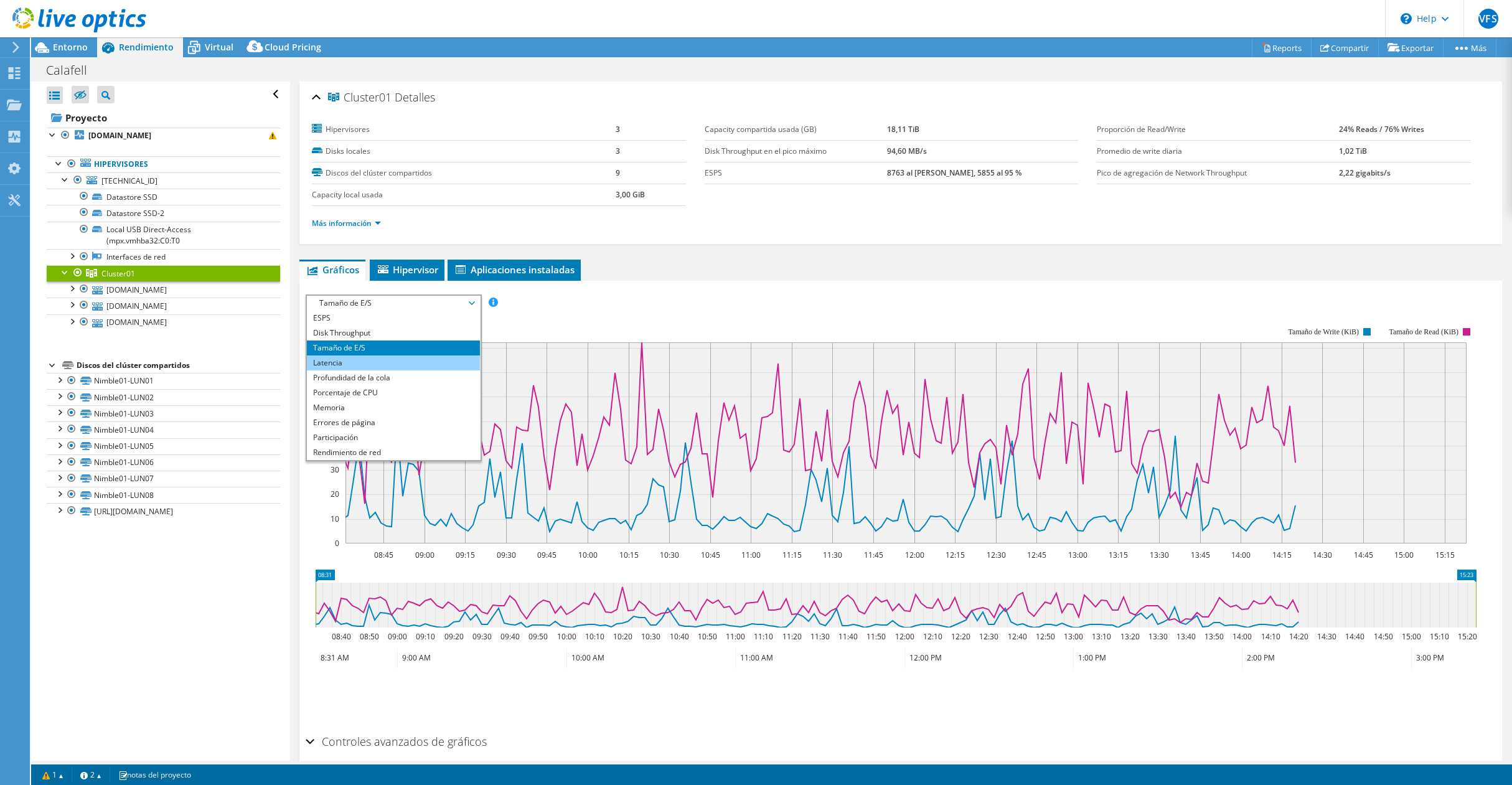
click at [347, 363] on li "Latencia" at bounding box center [394, 363] width 173 height 15
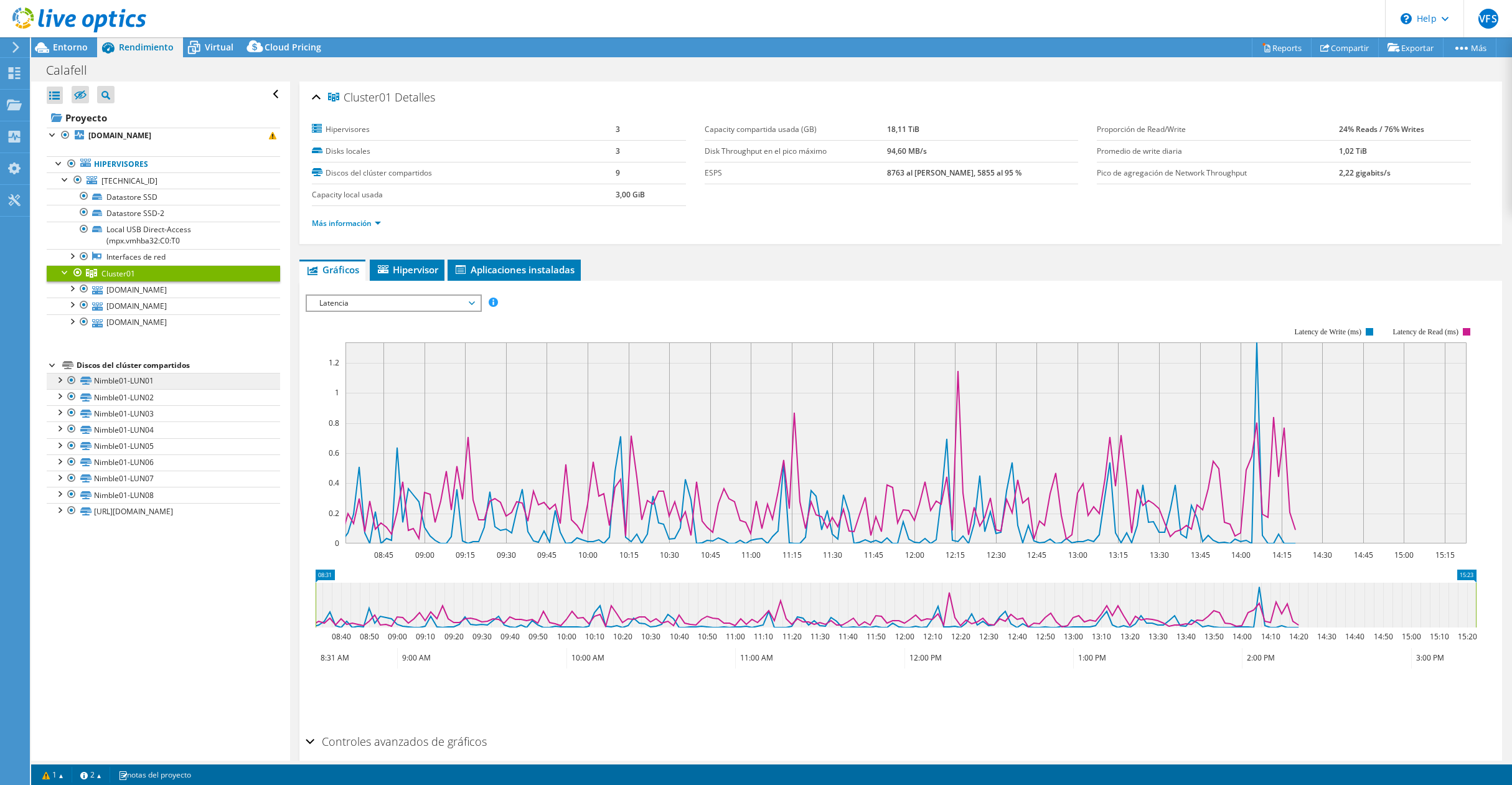
click at [105, 382] on link "Nimble01-LUN01" at bounding box center [163, 381] width 234 height 16
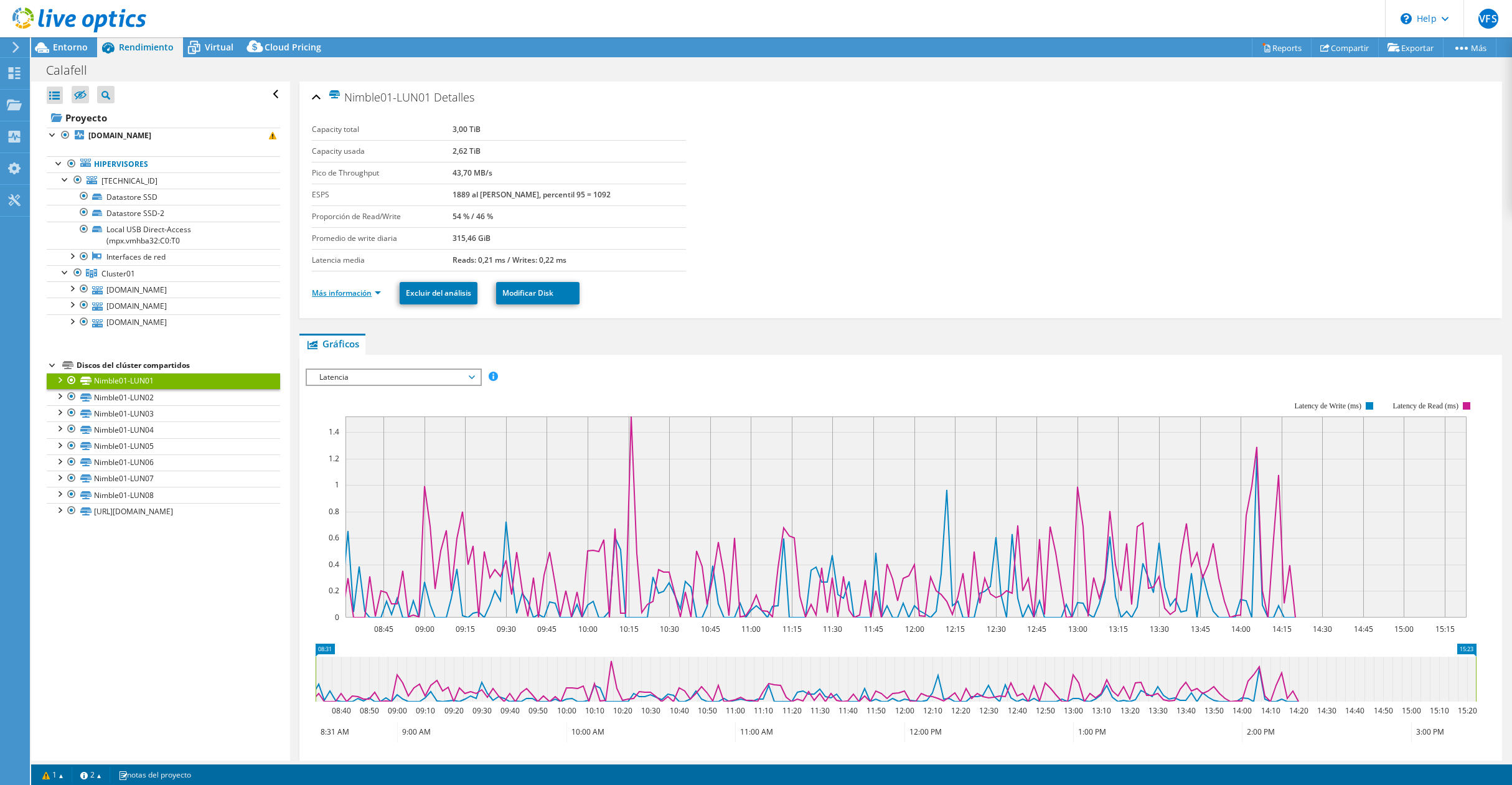
click at [350, 293] on link "Más información" at bounding box center [346, 293] width 69 height 11
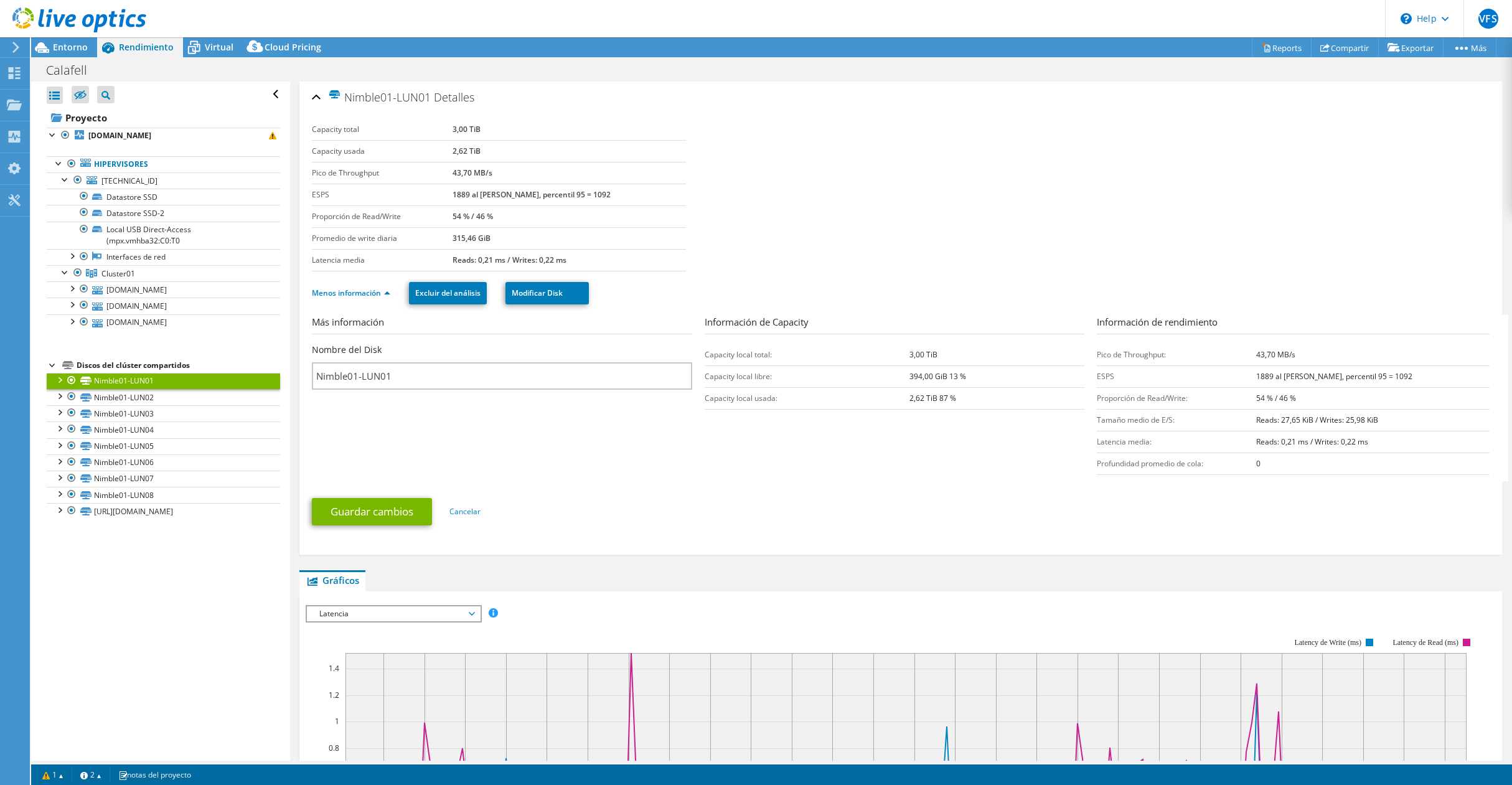
click at [61, 376] on div at bounding box center [59, 379] width 12 height 12
click at [181, 398] on link "Nimble01-LUN01 | [DOMAIN_NAME]" at bounding box center [163, 397] width 234 height 16
